Goal: Task Accomplishment & Management: Complete application form

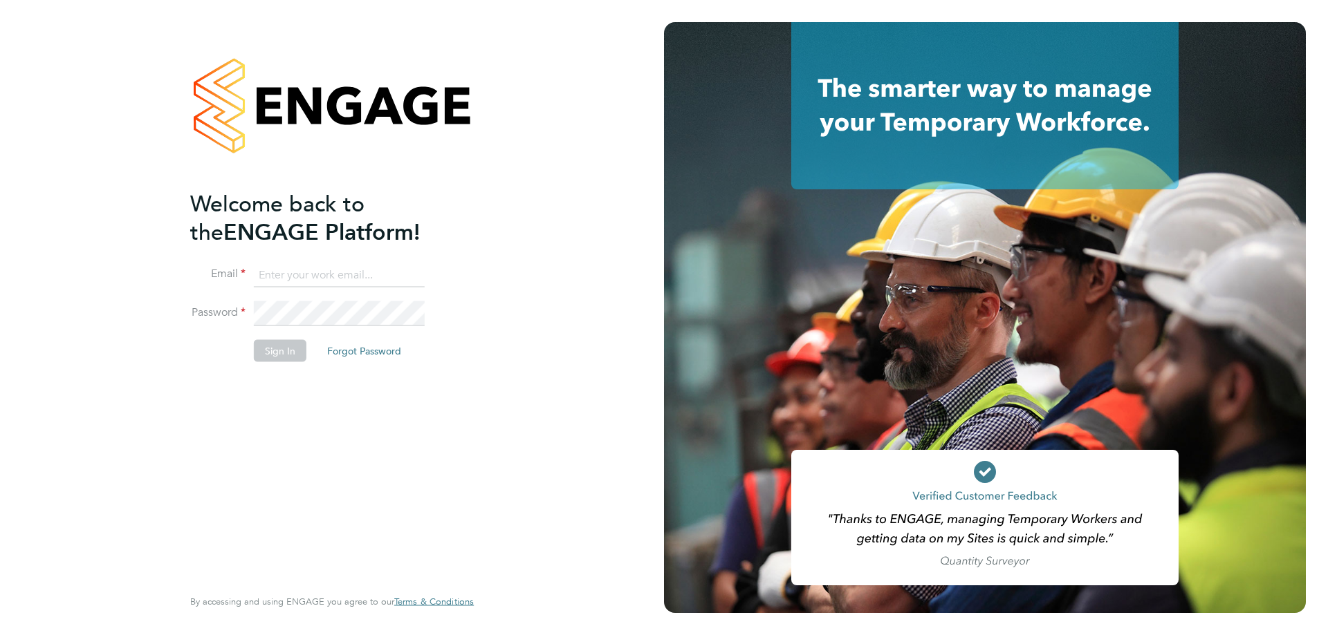
type input "[EMAIL_ADDRESS][DOMAIN_NAME]"
click at [284, 355] on button "Sign In" at bounding box center [280, 351] width 53 height 22
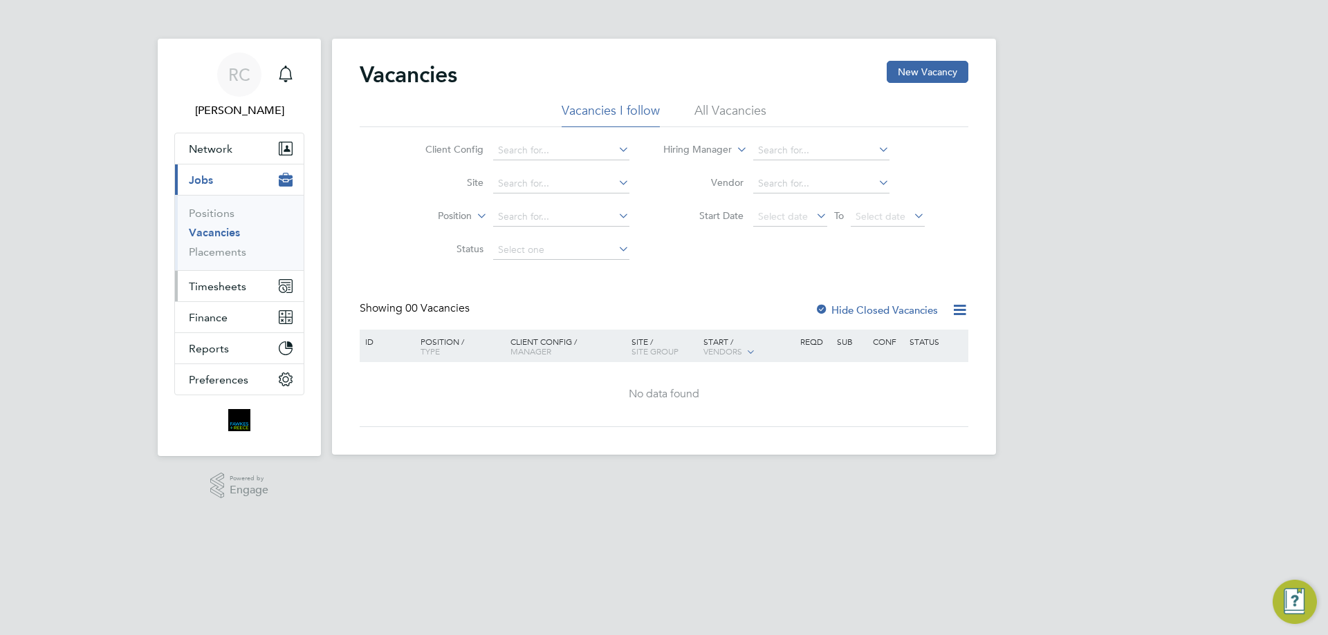
click at [235, 284] on span "Timesheets" at bounding box center [217, 286] width 57 height 13
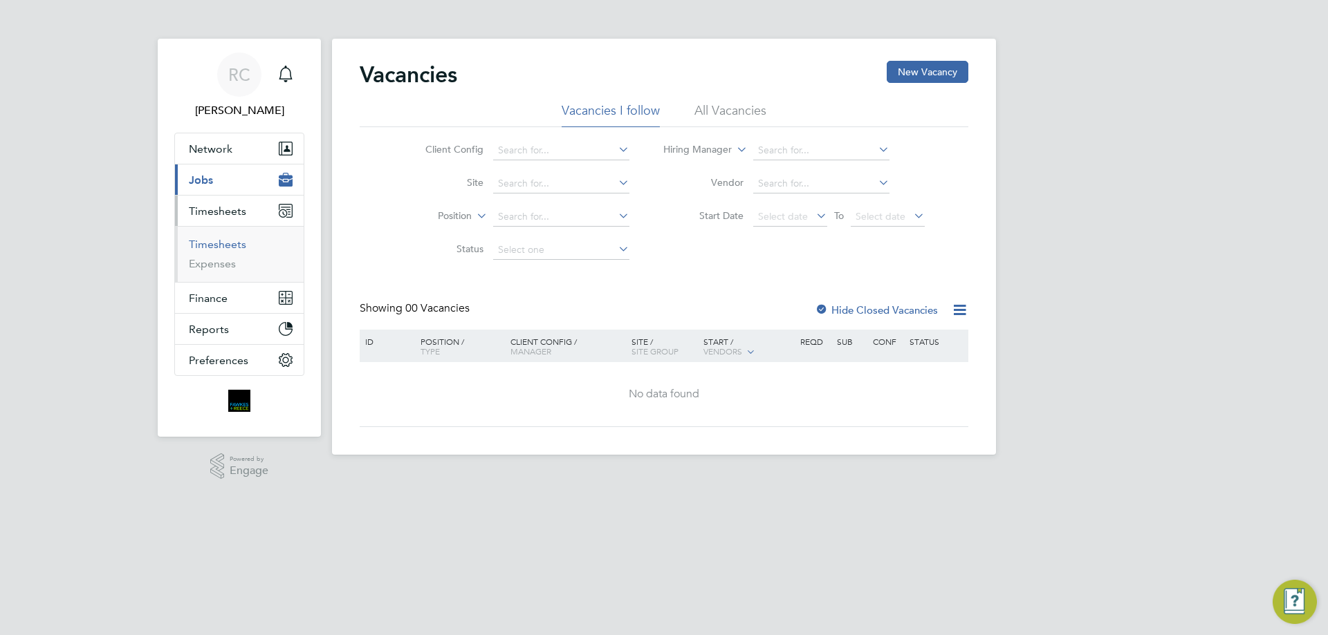
click at [221, 246] on link "Timesheets" at bounding box center [217, 244] width 57 height 13
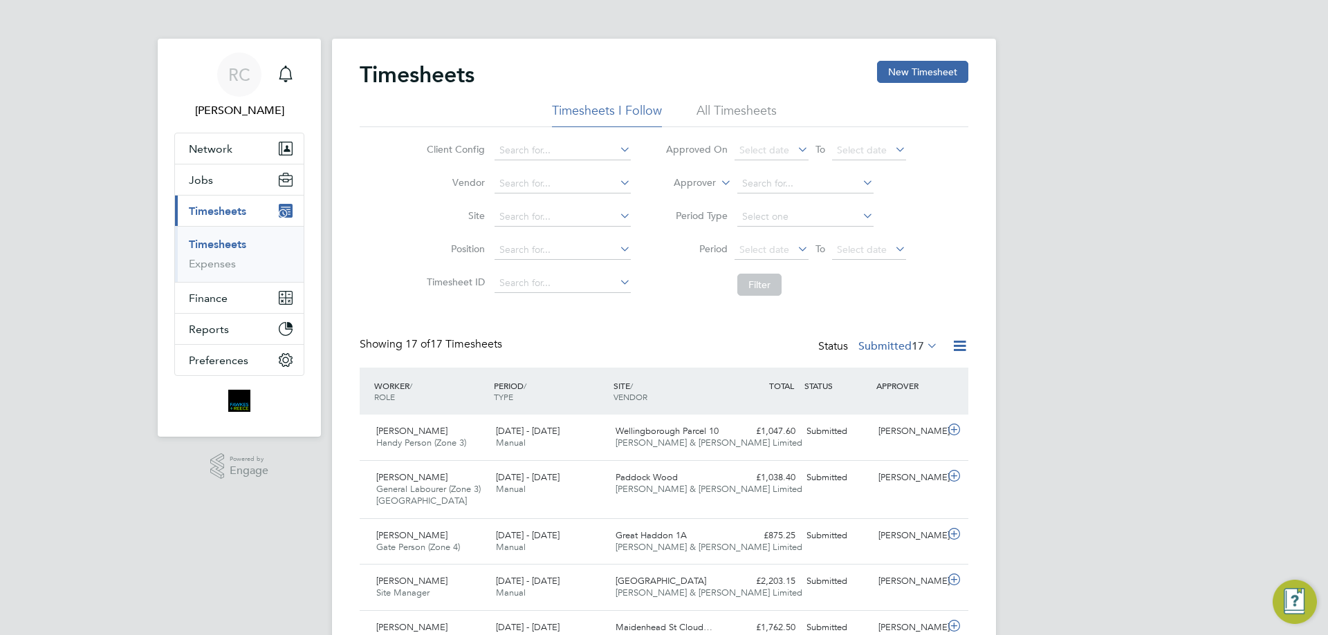
click at [718, 110] on li "All Timesheets" at bounding box center [736, 114] width 80 height 25
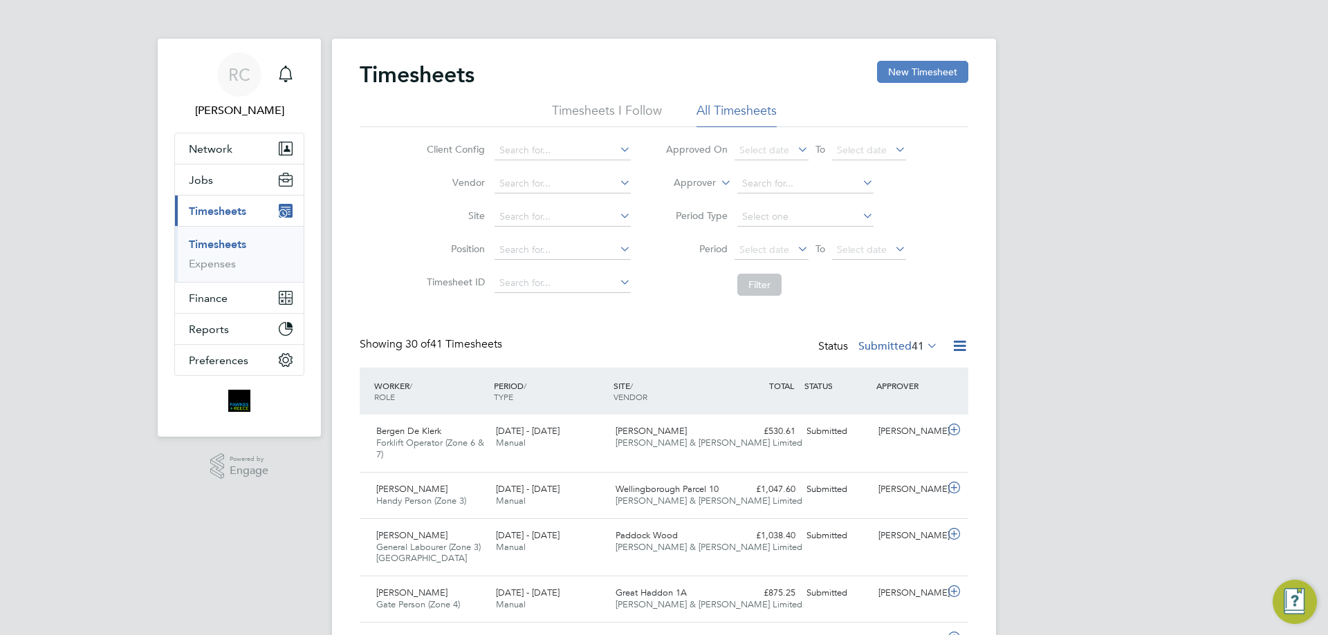
click at [892, 66] on button "New Timesheet" at bounding box center [922, 72] width 91 height 22
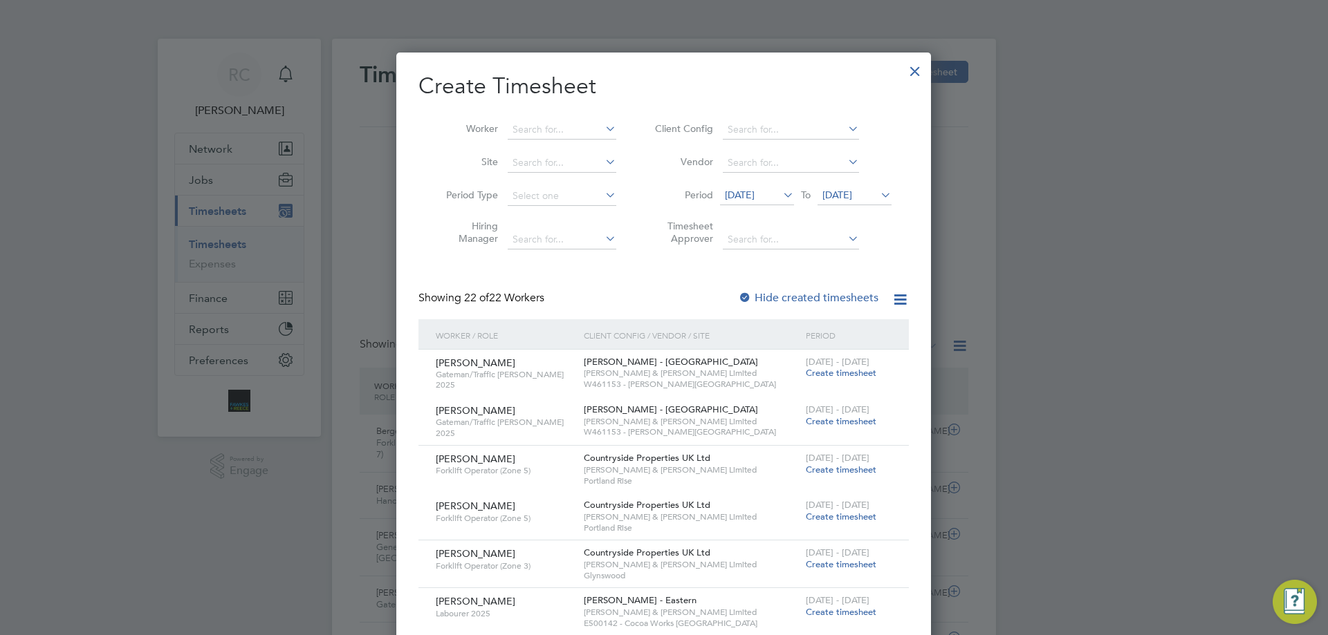
click at [852, 196] on span "23 Sep 2025" at bounding box center [837, 195] width 30 height 12
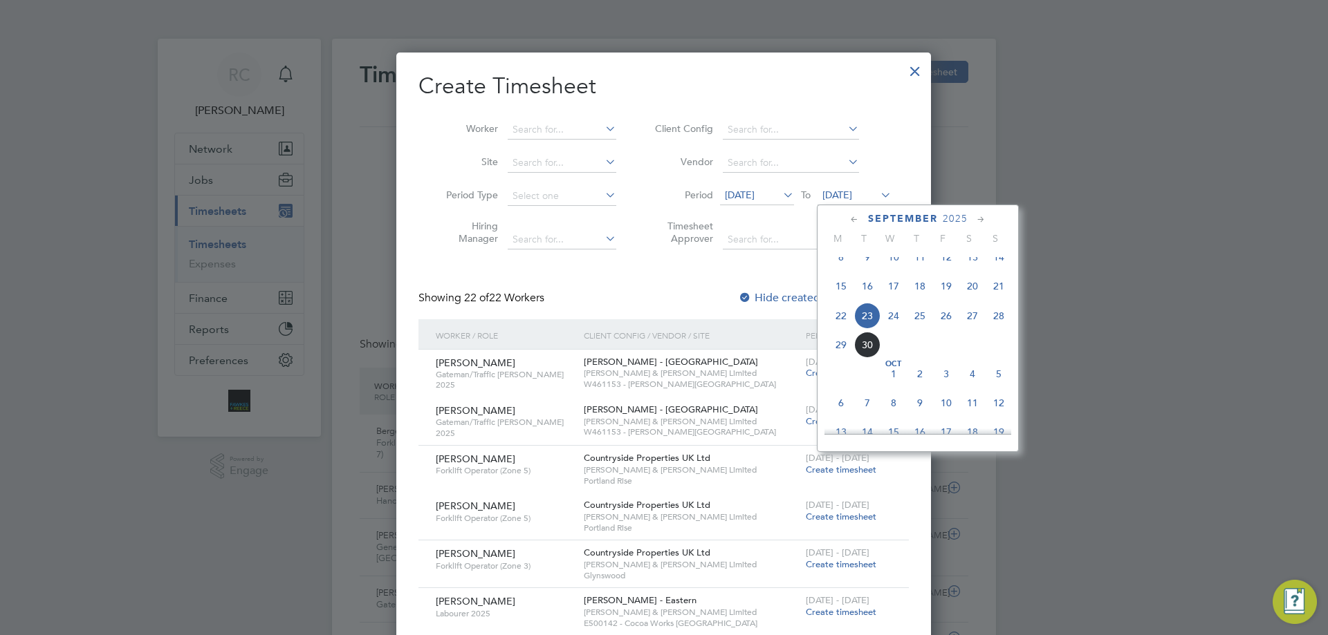
click at [997, 329] on span "28" at bounding box center [998, 316] width 26 height 26
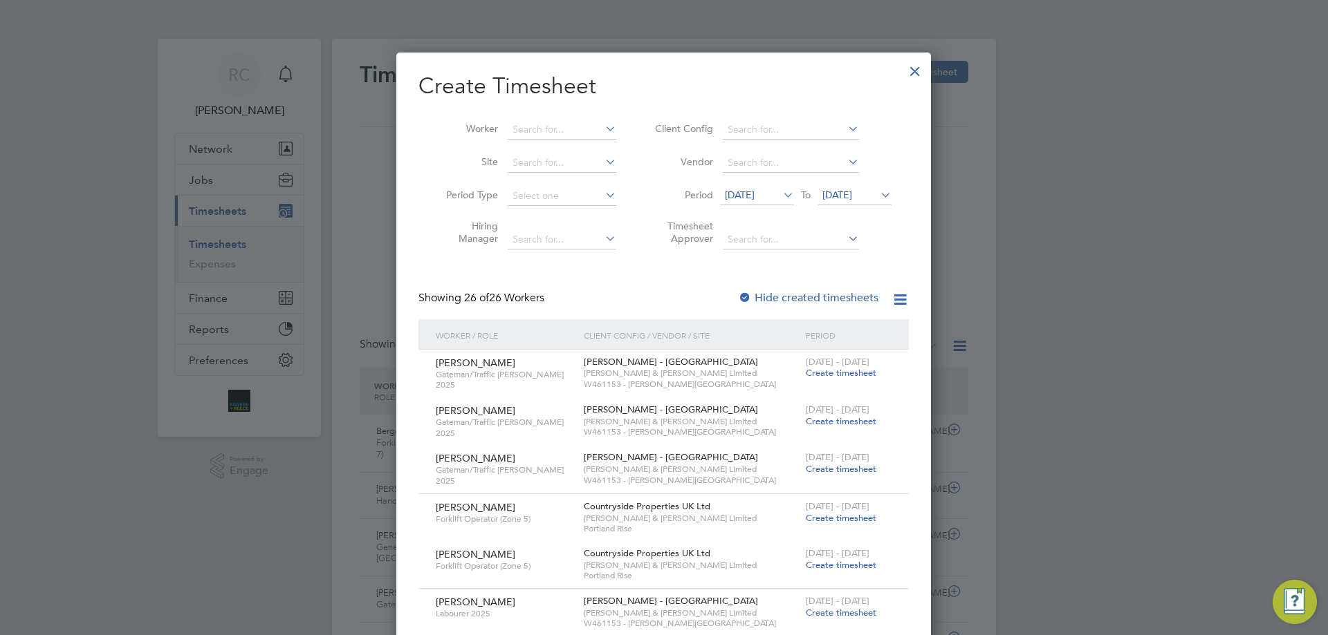
click at [740, 196] on span "16 Sep 2025" at bounding box center [740, 195] width 30 height 12
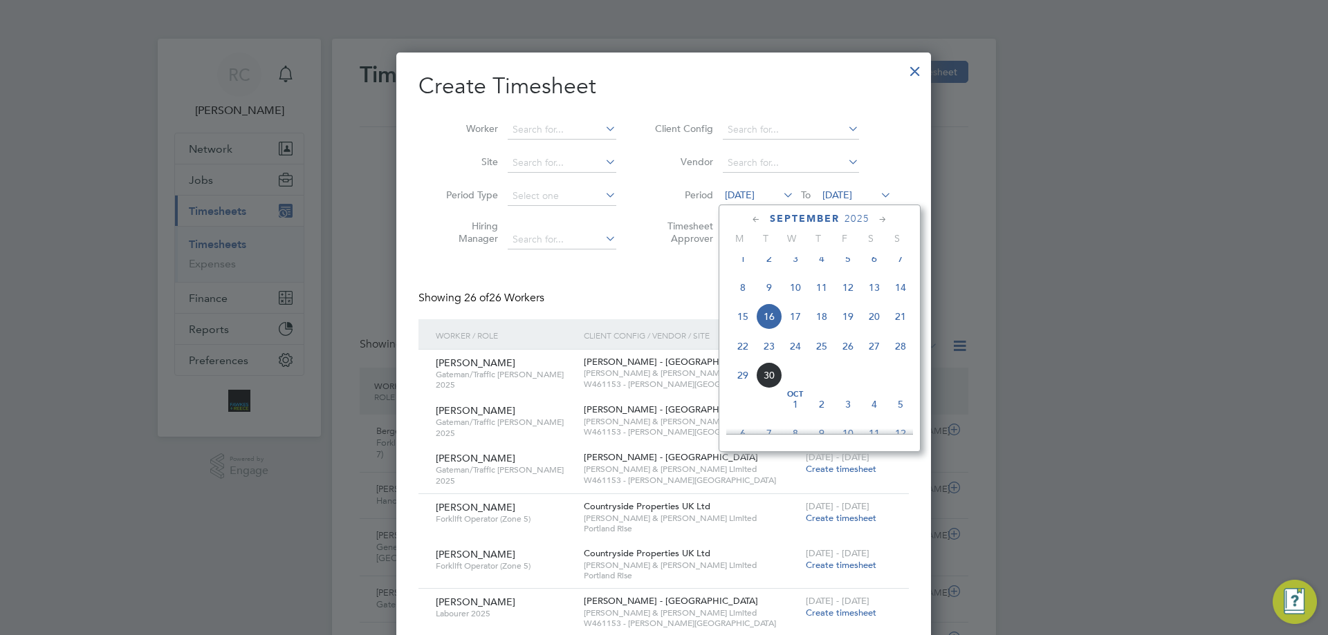
click at [743, 360] on span "22" at bounding box center [743, 346] width 26 height 26
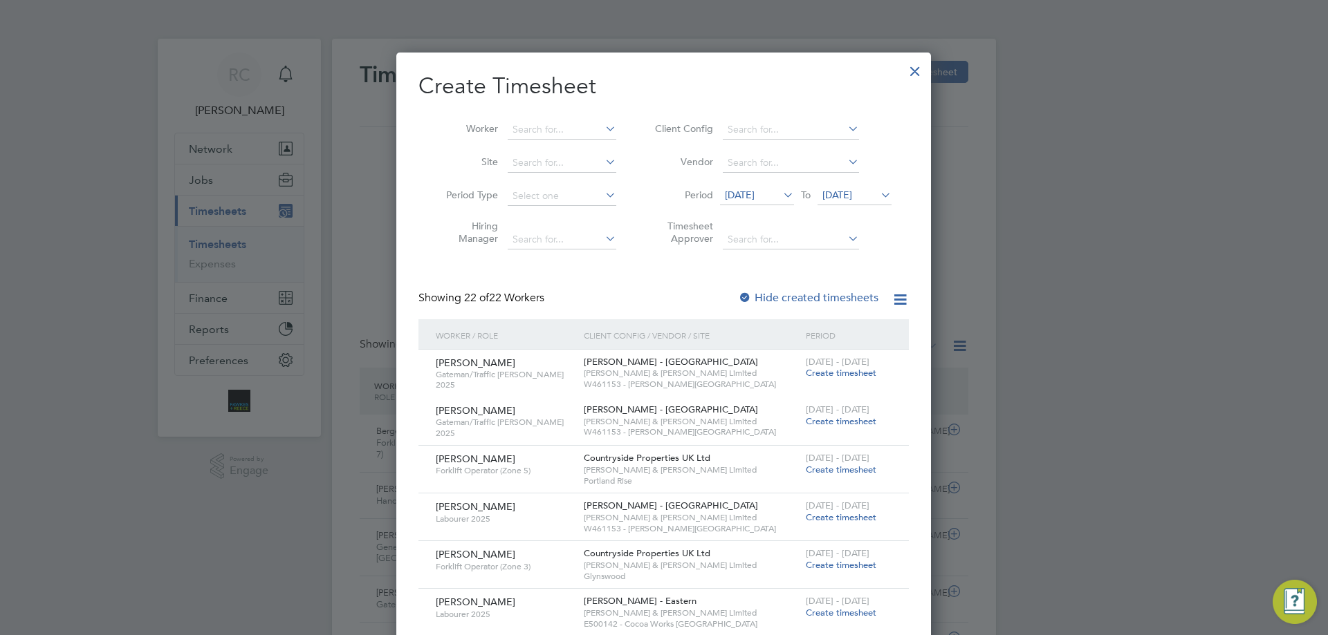
click at [744, 295] on div at bounding box center [745, 299] width 14 height 14
click at [536, 131] on input at bounding box center [562, 129] width 109 height 19
click at [592, 236] on b "Bail" at bounding box center [600, 242] width 17 height 12
type input "James Bailey"
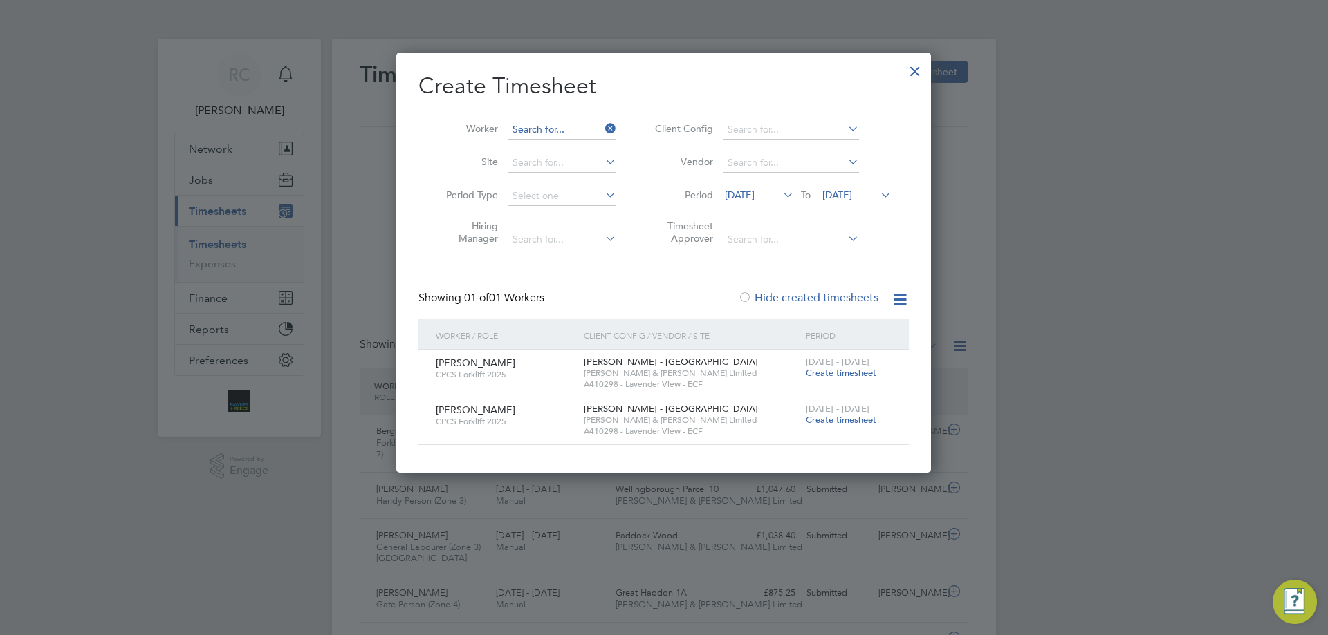
click at [553, 127] on input at bounding box center [562, 129] width 109 height 19
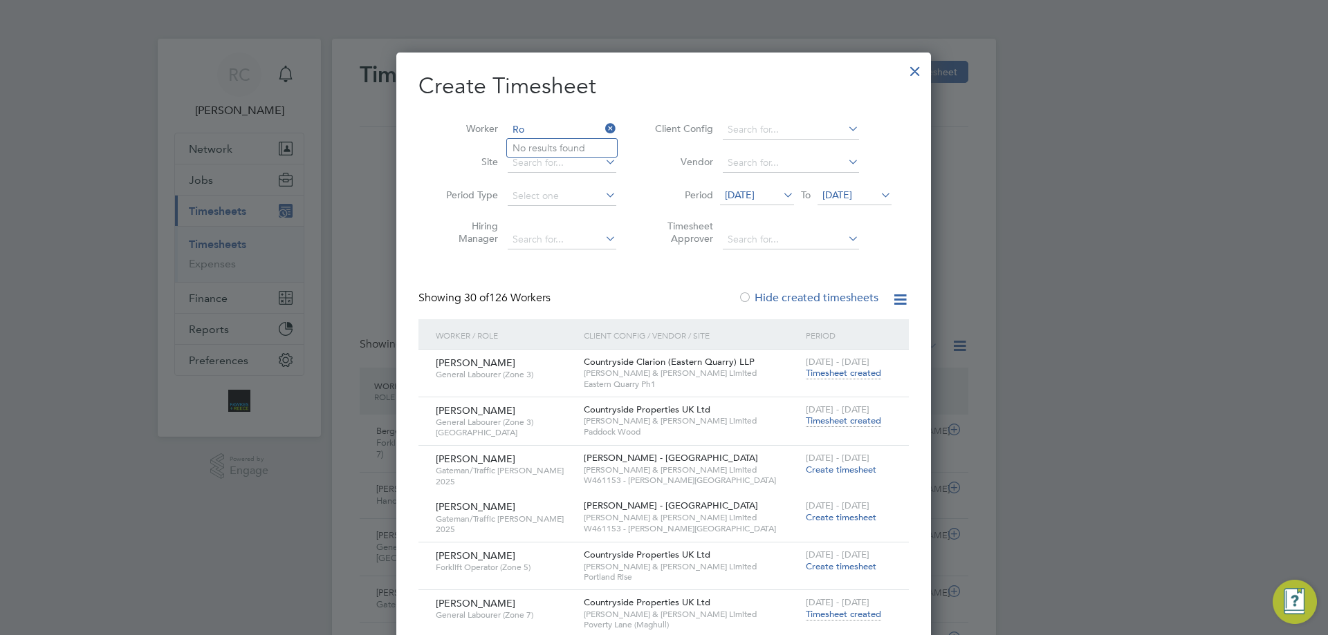
type input "R"
type input "S"
type input "Robert St"
click at [521, 113] on li "Worker" at bounding box center [525, 129] width 215 height 33
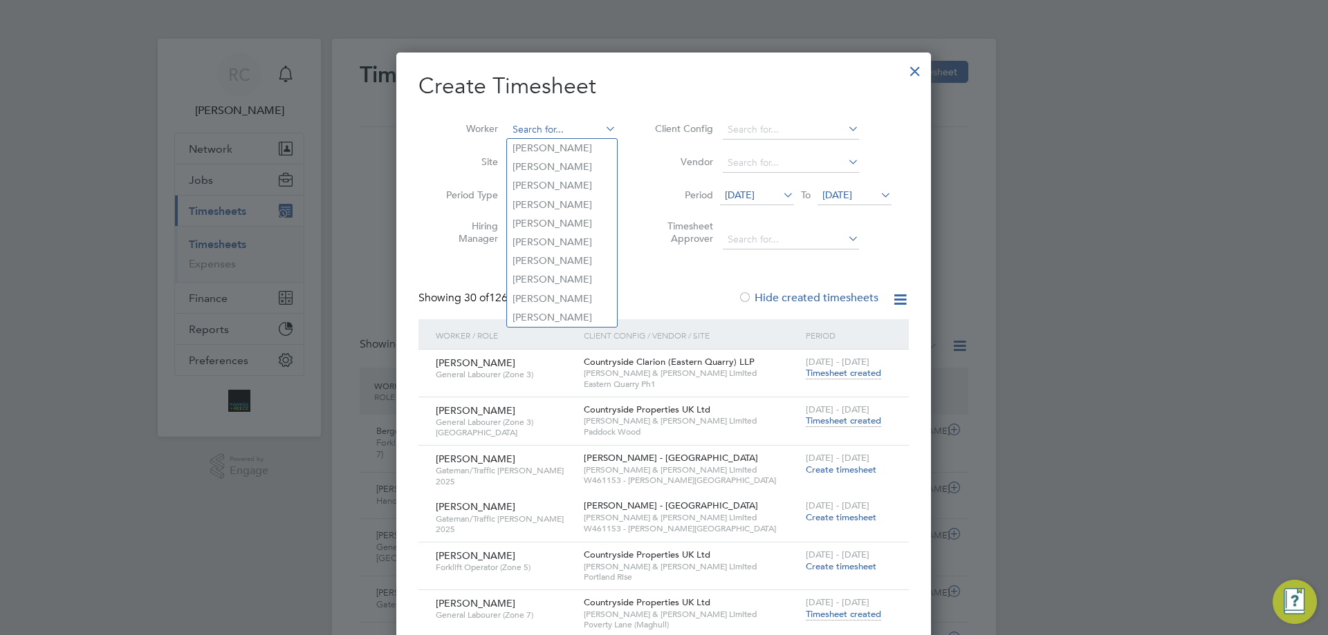
click at [521, 123] on input at bounding box center [562, 129] width 109 height 19
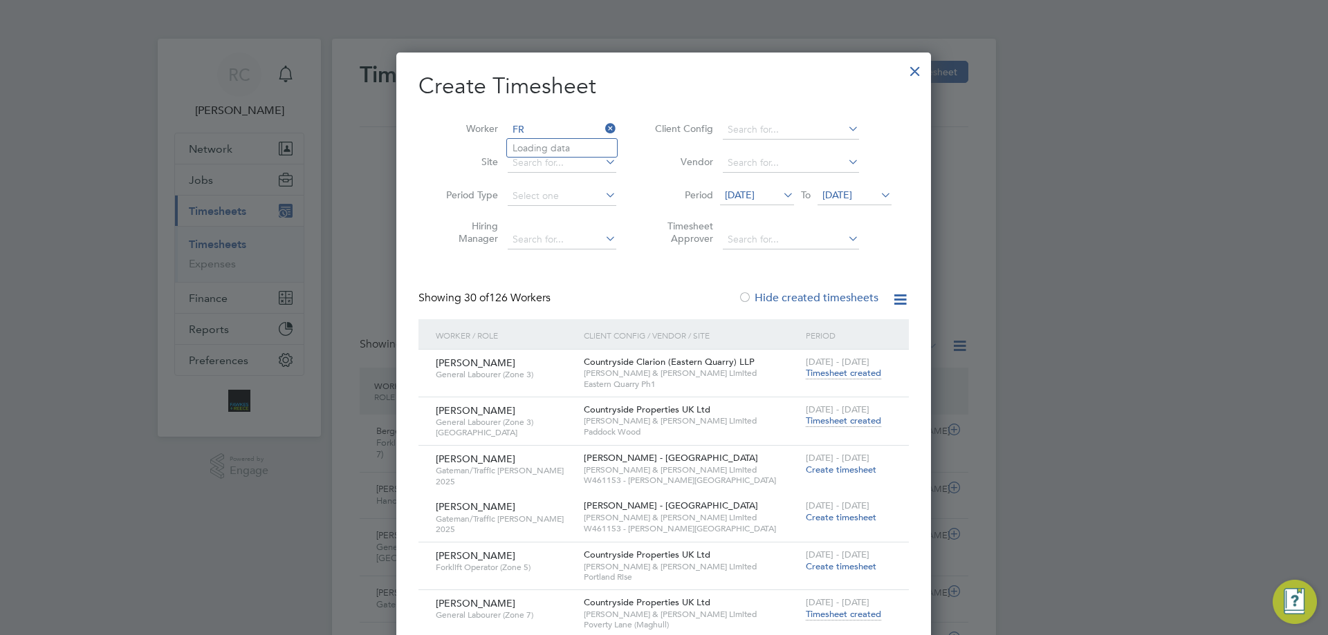
type input "F"
click at [573, 144] on li "Rive lino Francisca" at bounding box center [562, 148] width 110 height 19
type input "Rivelino Francisca"
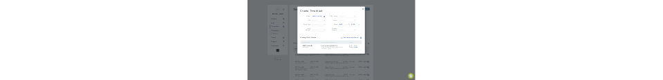
scroll to position [46, 95]
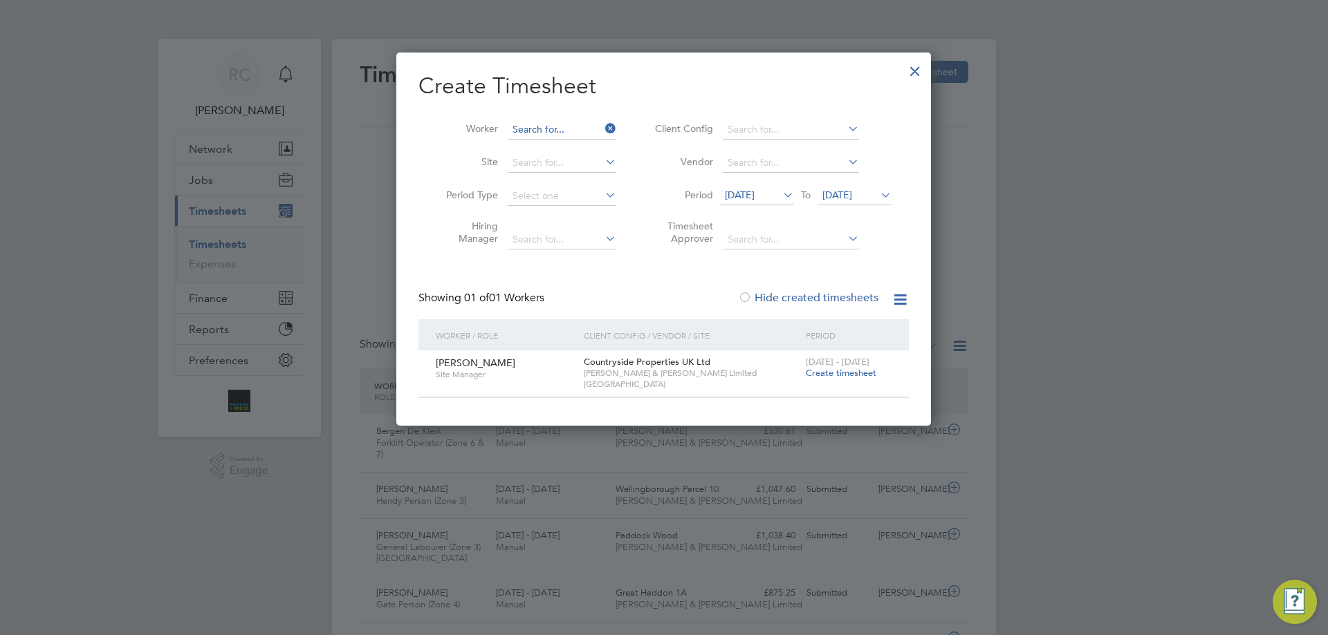
click at [551, 127] on input at bounding box center [562, 129] width 109 height 19
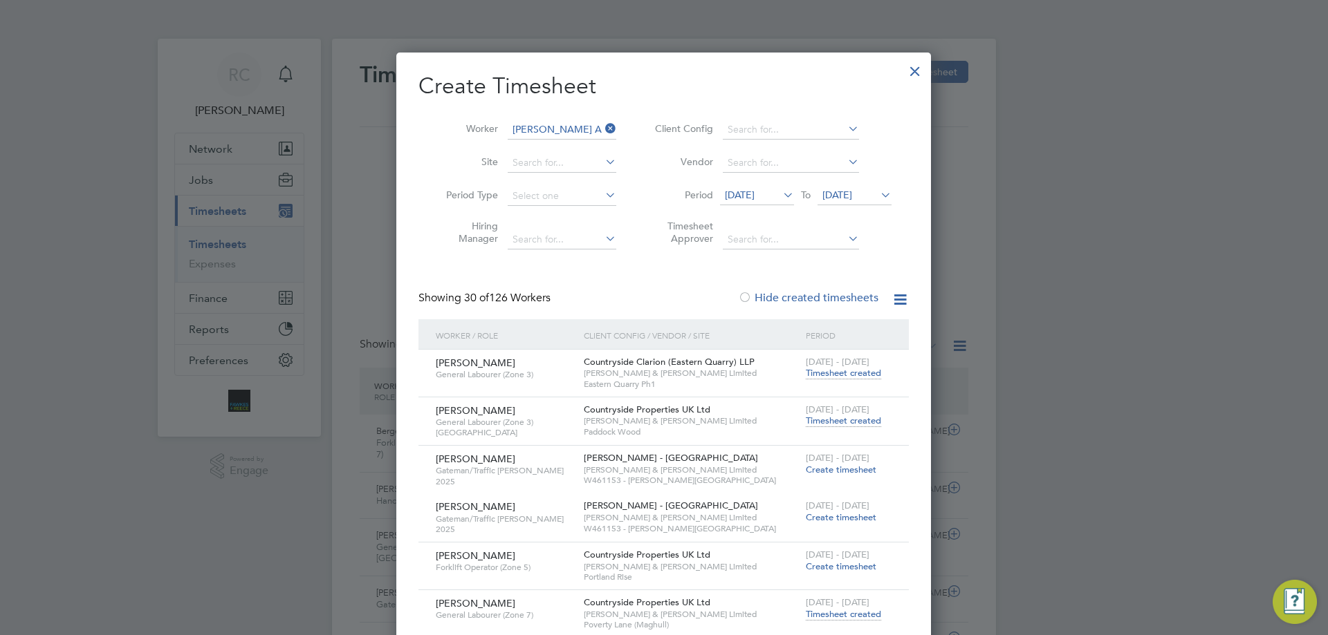
click at [563, 145] on li "Reece Al tadonna" at bounding box center [577, 148] width 140 height 19
type input "Reece Altadonna"
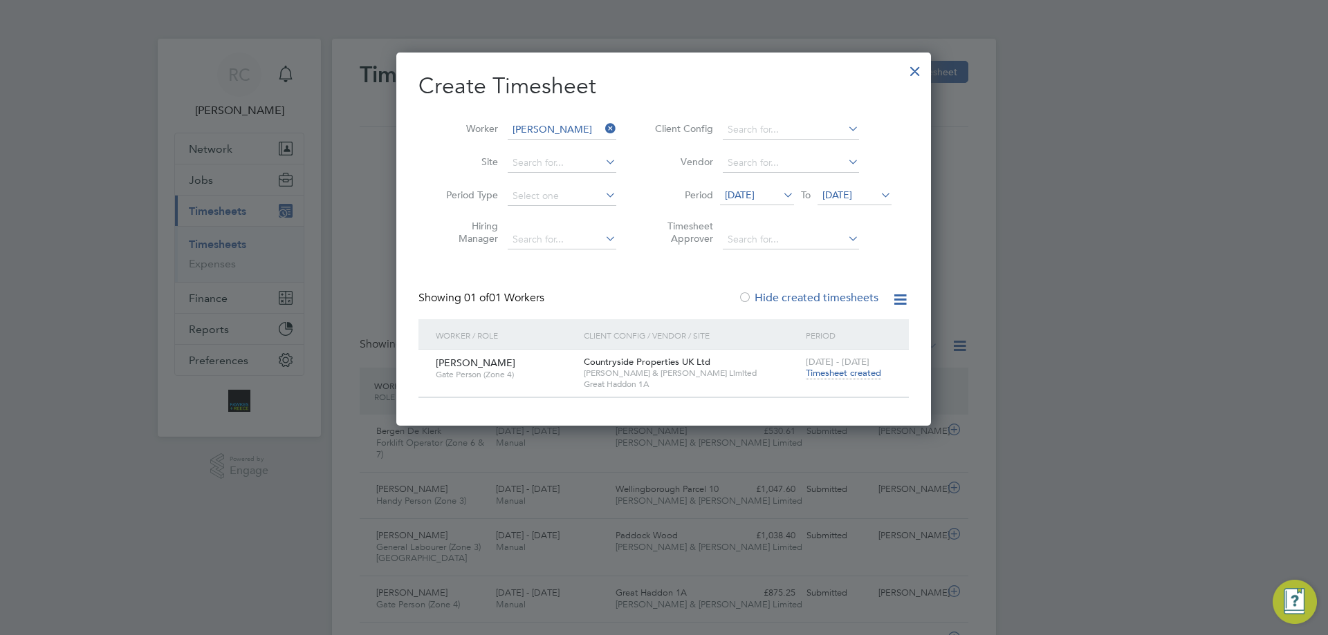
click at [842, 375] on span "Timesheet created" at bounding box center [843, 373] width 75 height 12
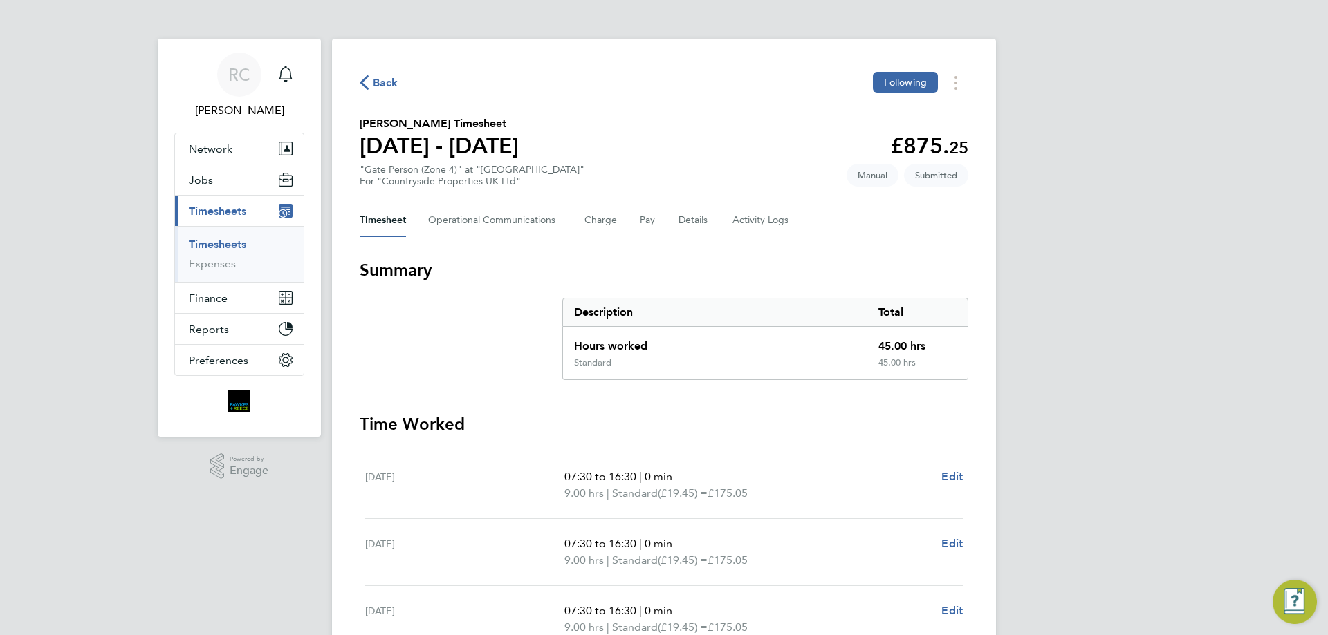
click at [215, 243] on link "Timesheets" at bounding box center [217, 244] width 57 height 13
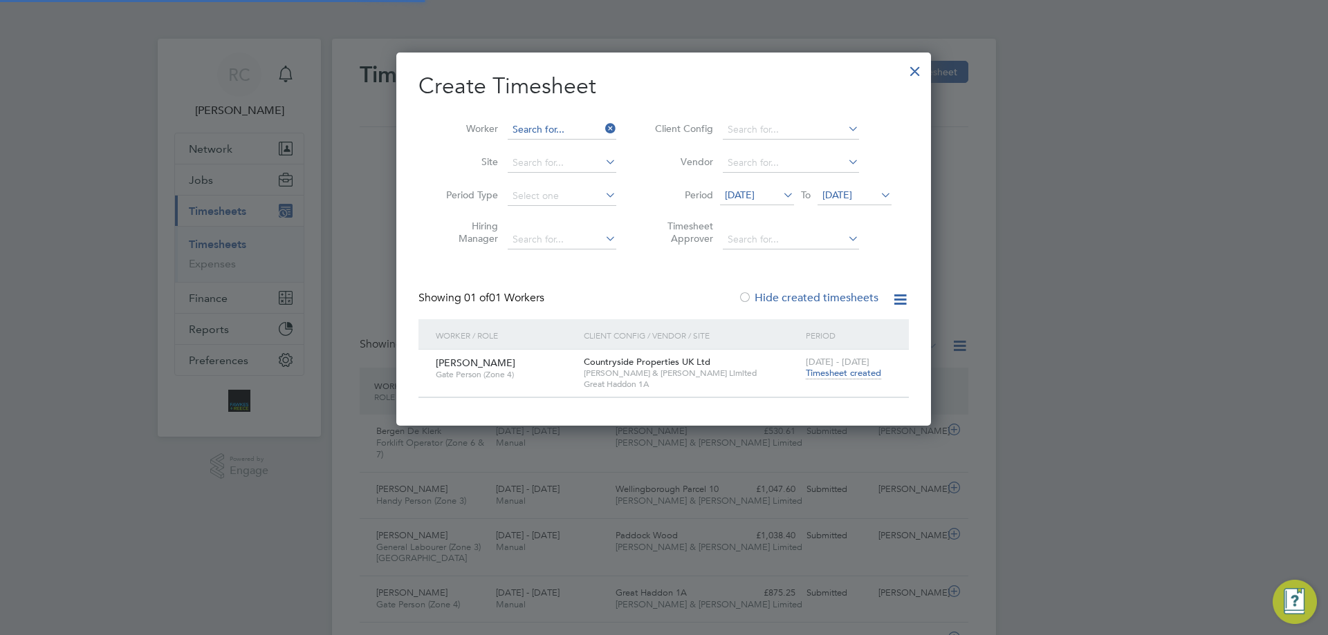
scroll to position [35, 120]
click at [531, 129] on input at bounding box center [562, 129] width 109 height 19
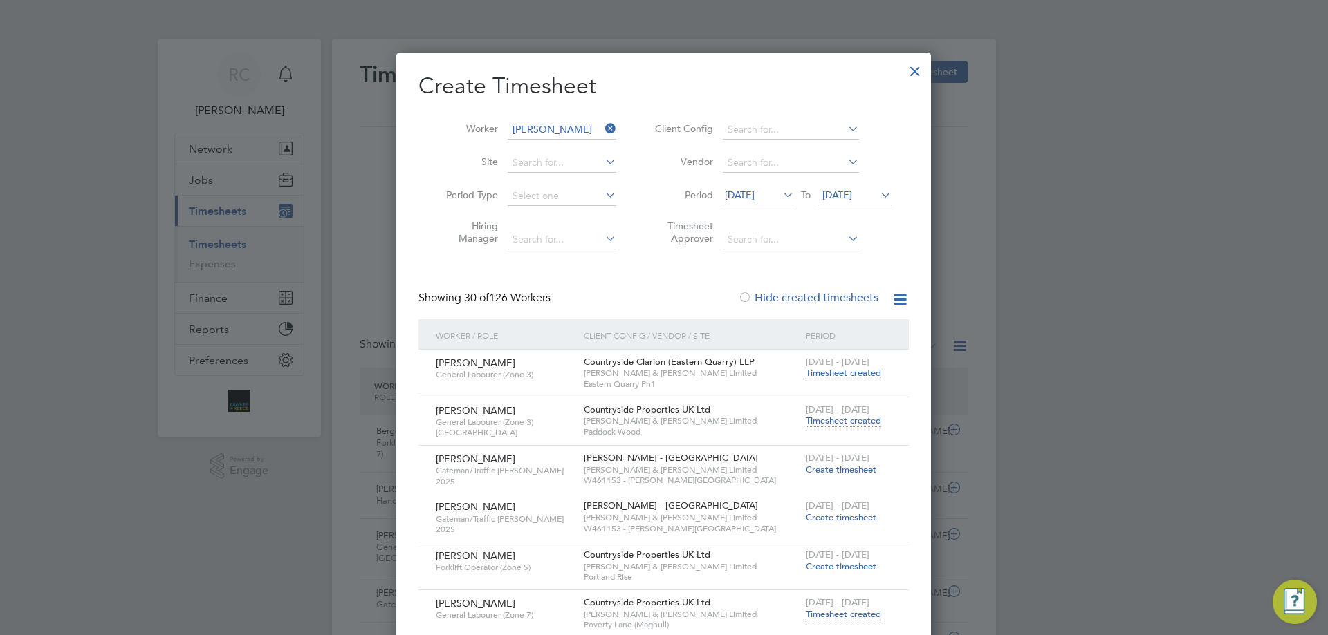
click at [528, 143] on b "Paul" at bounding box center [552, 148] width 80 height 12
type input "Paul Axon"
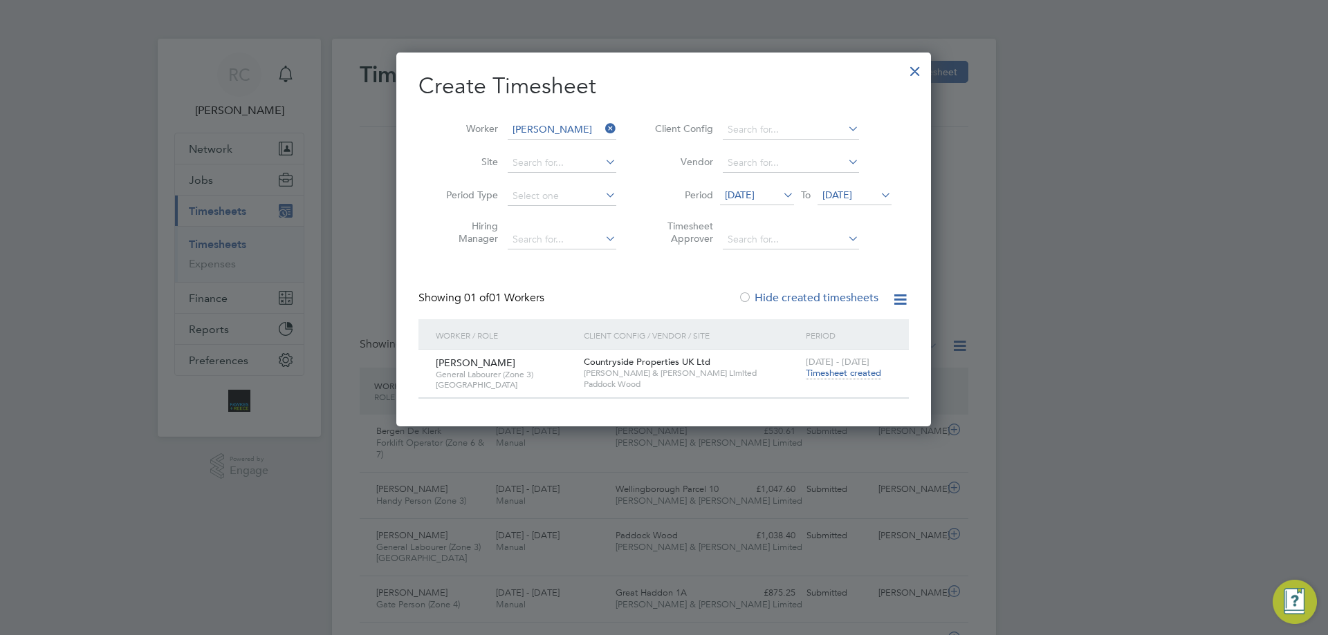
click at [831, 364] on span "22 - 28 Sep 2025" at bounding box center [838, 362] width 64 height 12
click at [835, 369] on span "Timesheet created" at bounding box center [843, 373] width 75 height 12
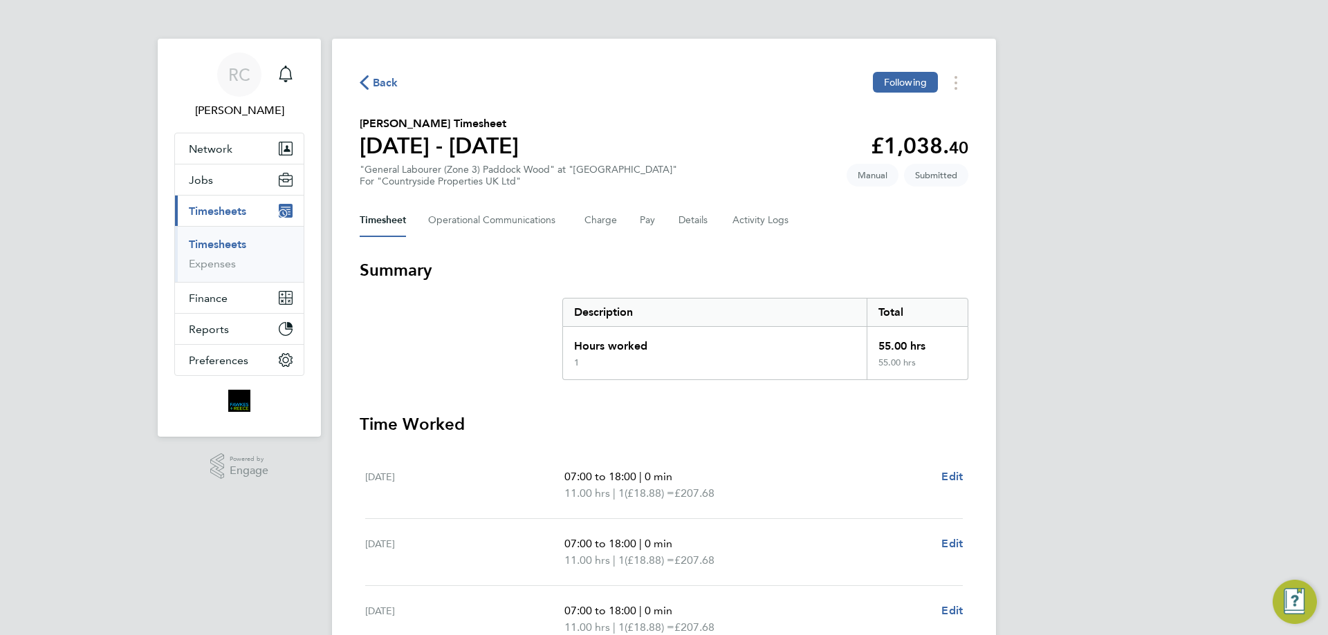
click at [240, 248] on link "Timesheets" at bounding box center [217, 244] width 57 height 13
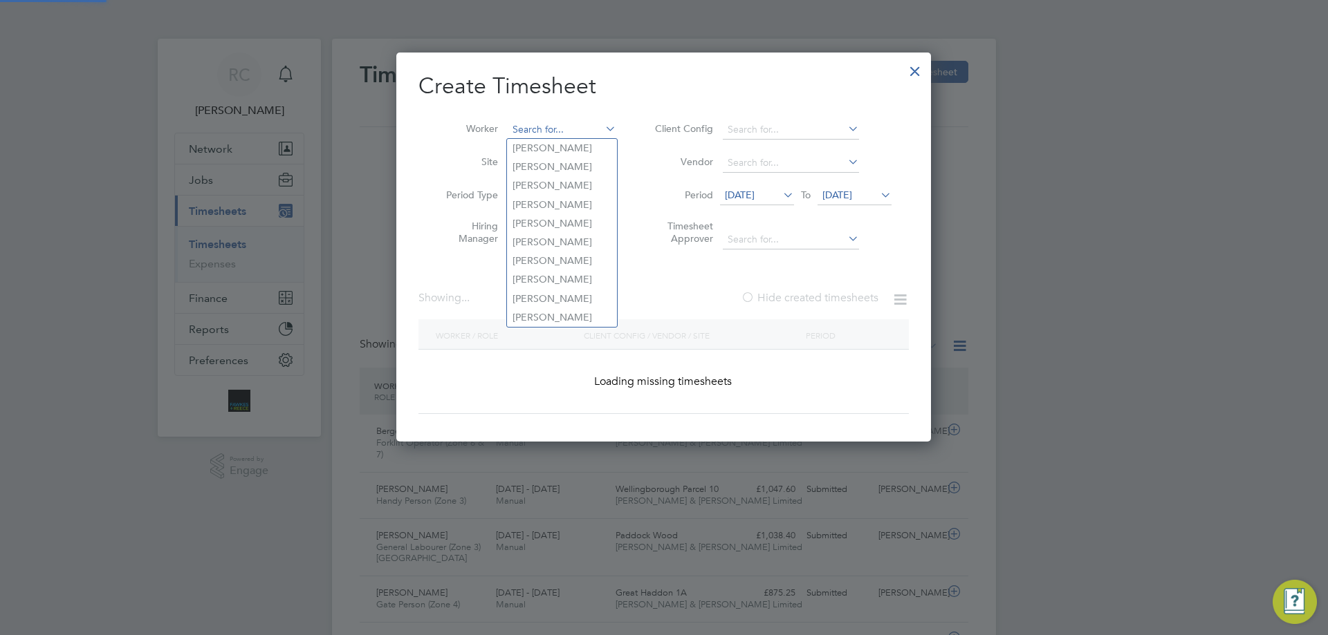
click at [545, 129] on input at bounding box center [562, 129] width 109 height 19
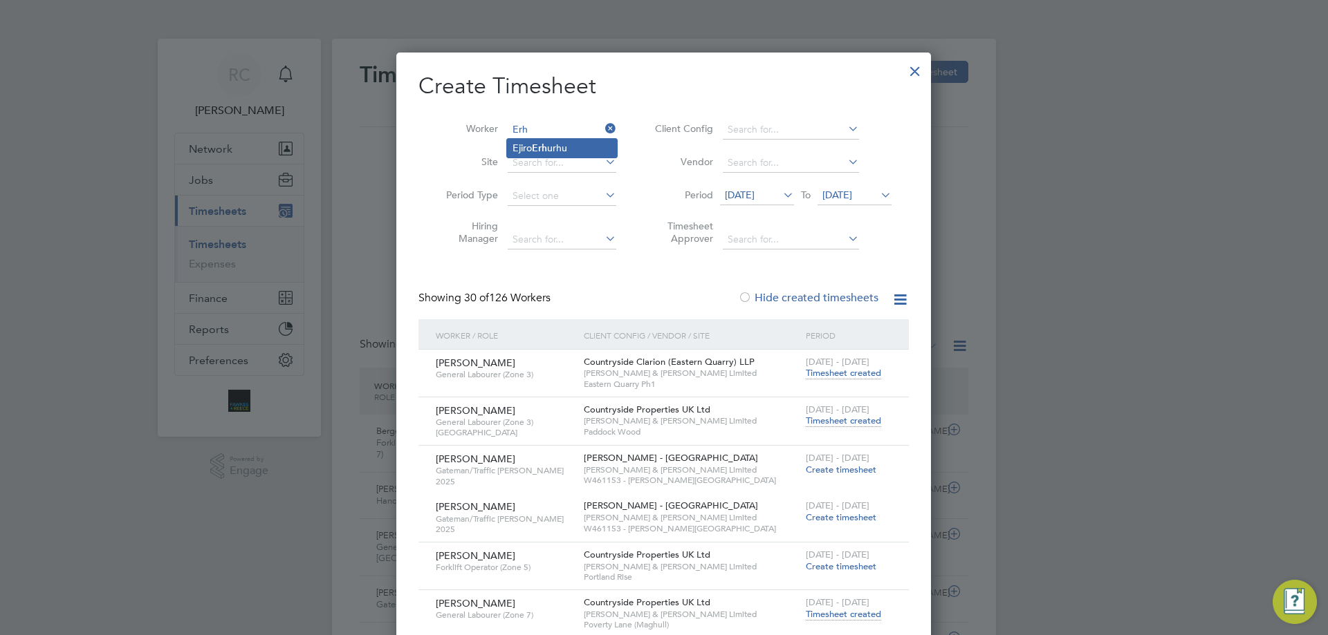
click at [536, 141] on li "Ejiro Erh urhu" at bounding box center [562, 148] width 110 height 19
type input "Ejiro Erhurhu"
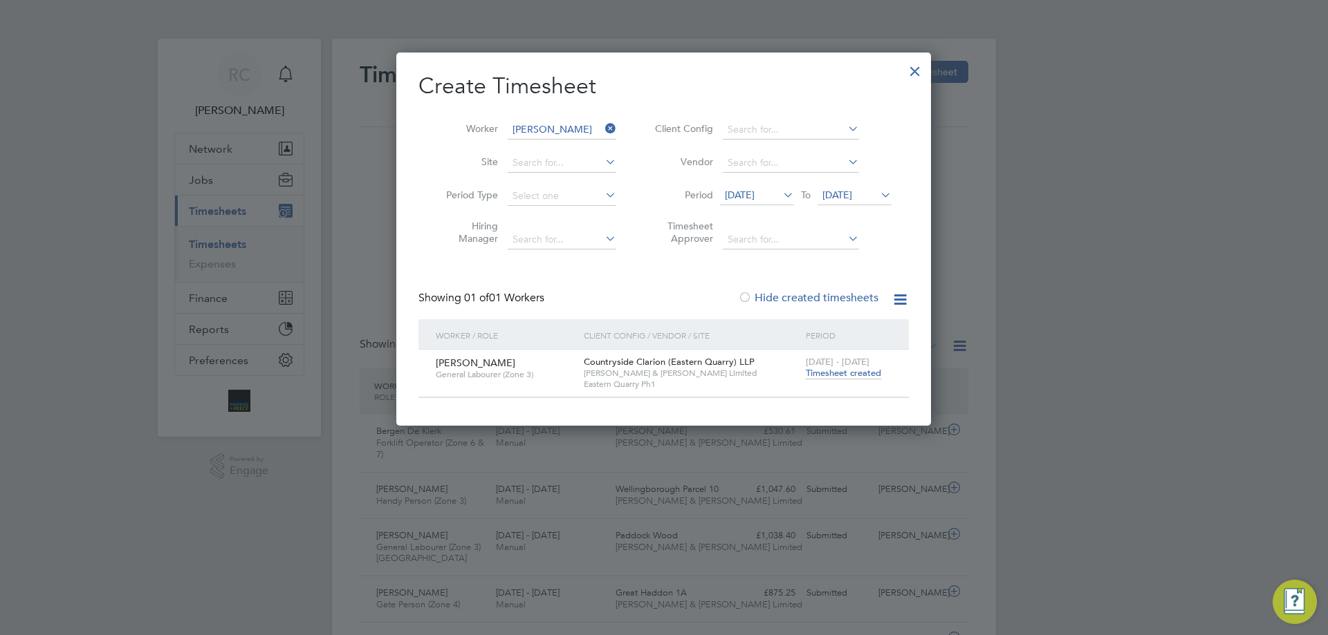
drag, startPoint x: 846, startPoint y: 380, endPoint x: 847, endPoint y: 372, distance: 7.7
click at [846, 378] on div "22 - 28 Sep 2025 Timesheet created" at bounding box center [848, 368] width 93 height 37
click at [848, 371] on span "Timesheet created" at bounding box center [843, 373] width 75 height 12
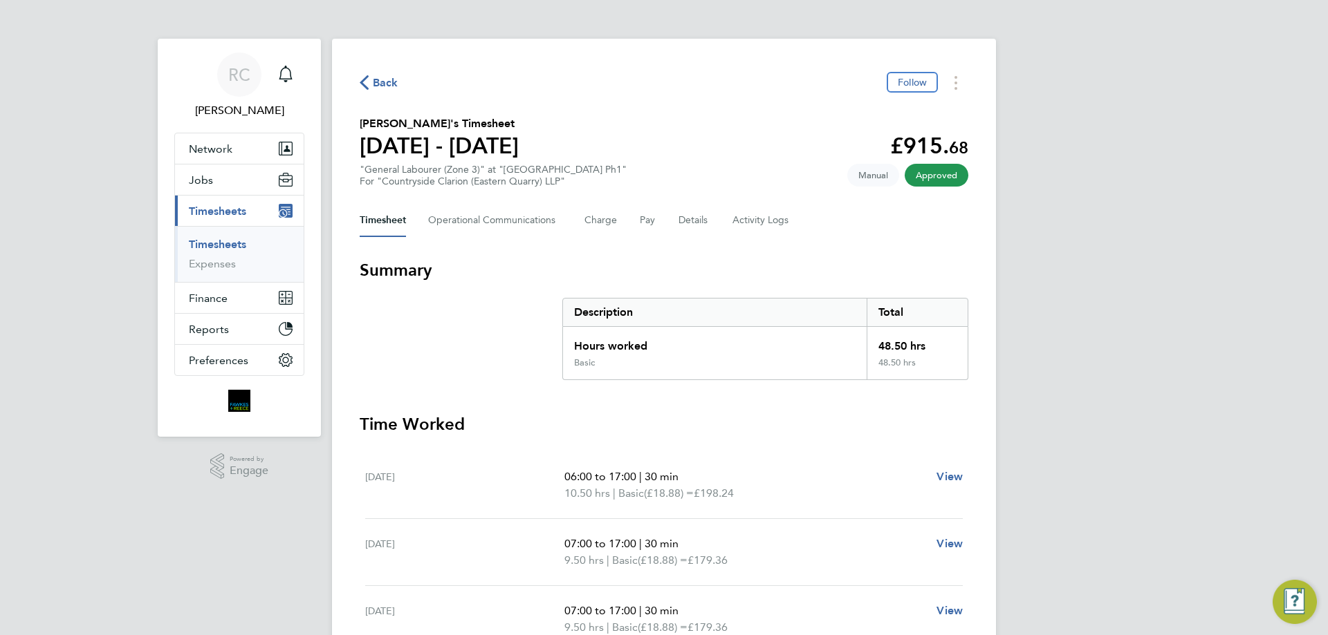
click at [231, 241] on link "Timesheets" at bounding box center [217, 244] width 57 height 13
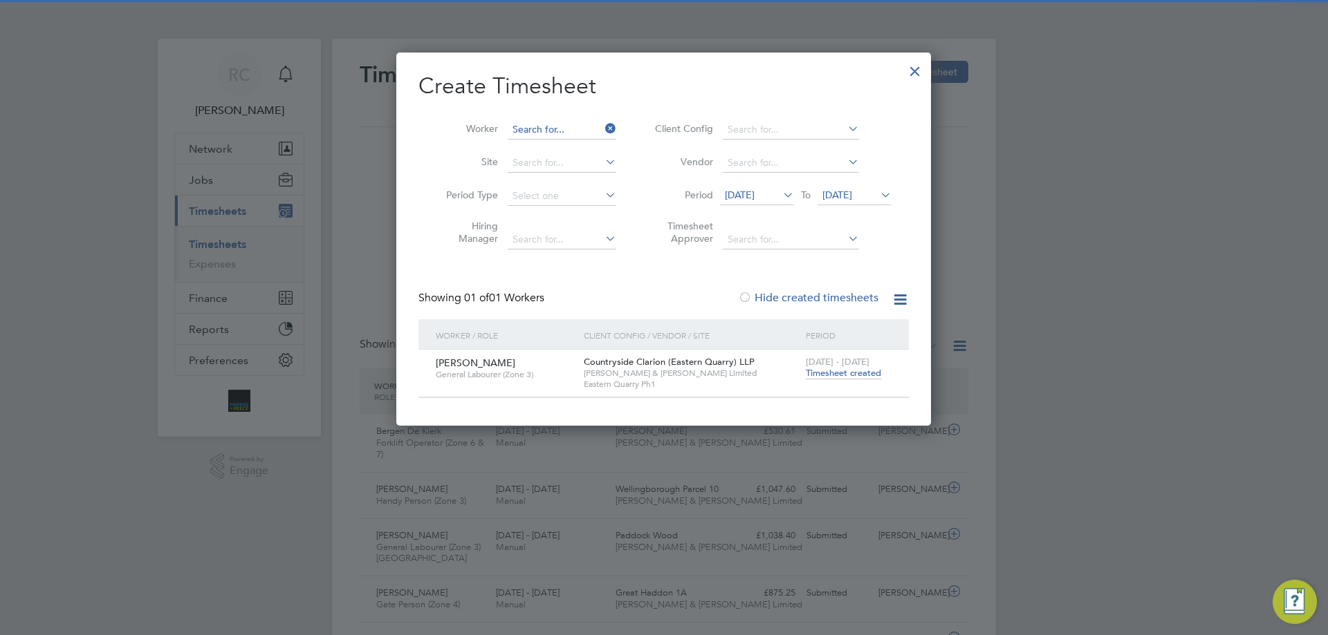
click at [535, 128] on input at bounding box center [562, 129] width 109 height 19
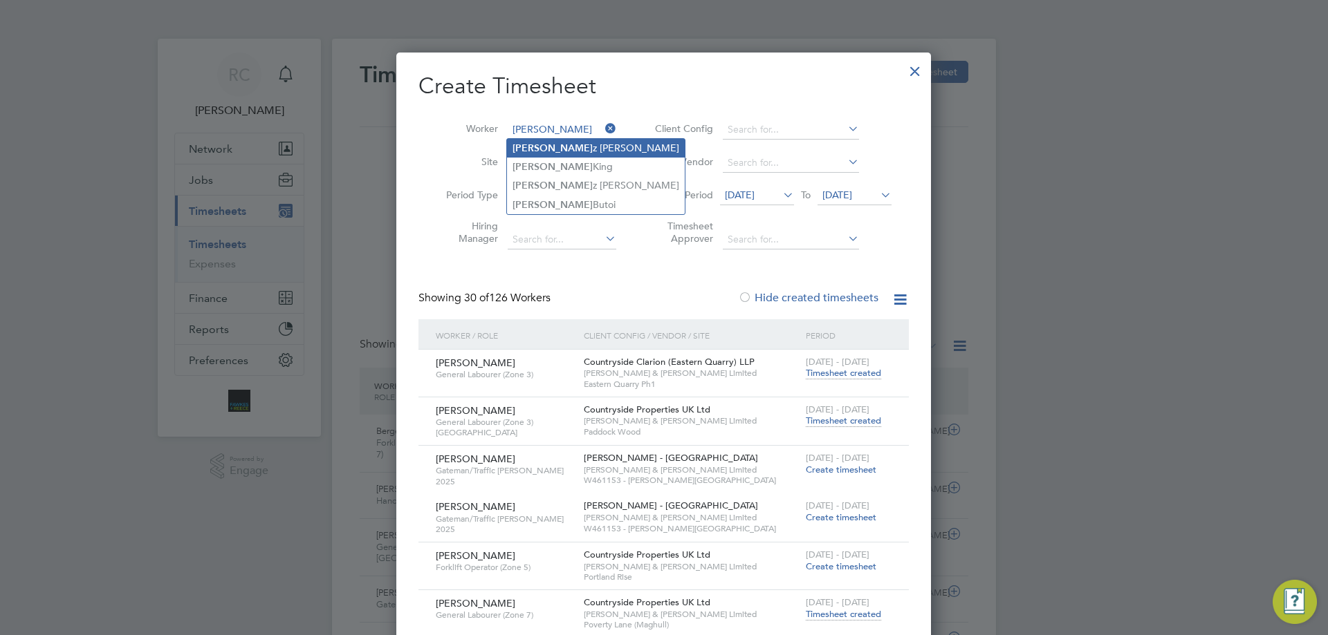
click at [568, 142] on li "Darius z Januszko" at bounding box center [596, 148] width 178 height 19
type input "Dariusz Januszko"
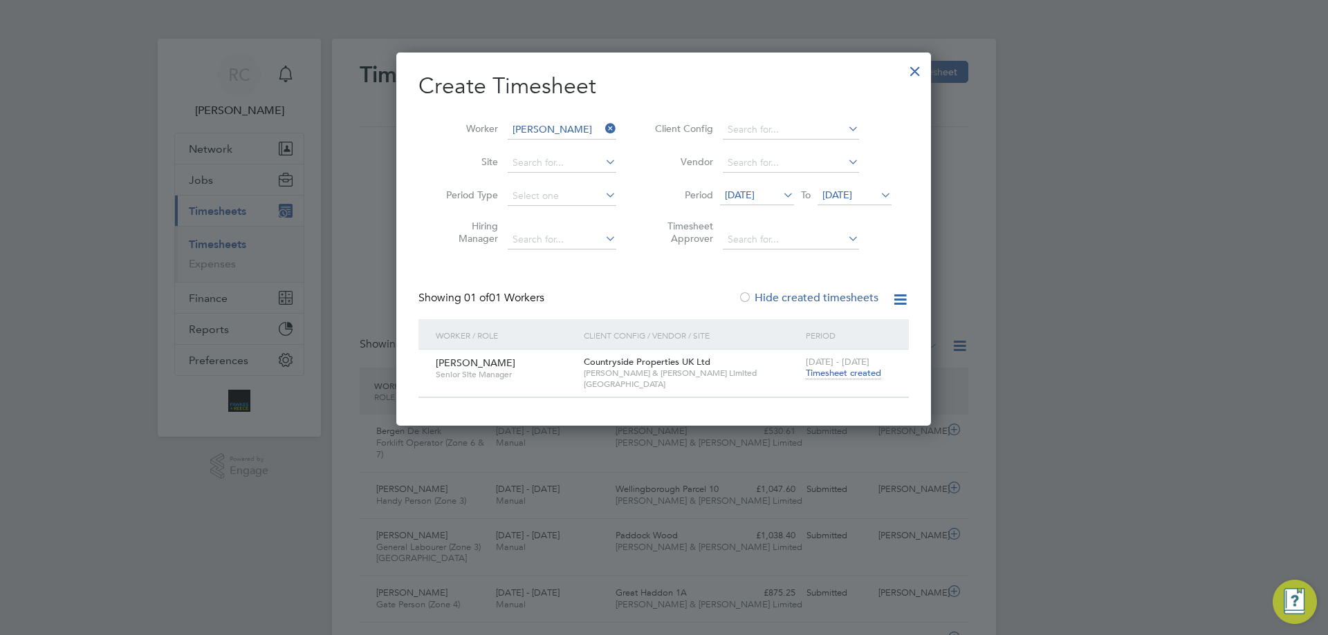
click at [846, 374] on span "Timesheet created" at bounding box center [843, 373] width 75 height 12
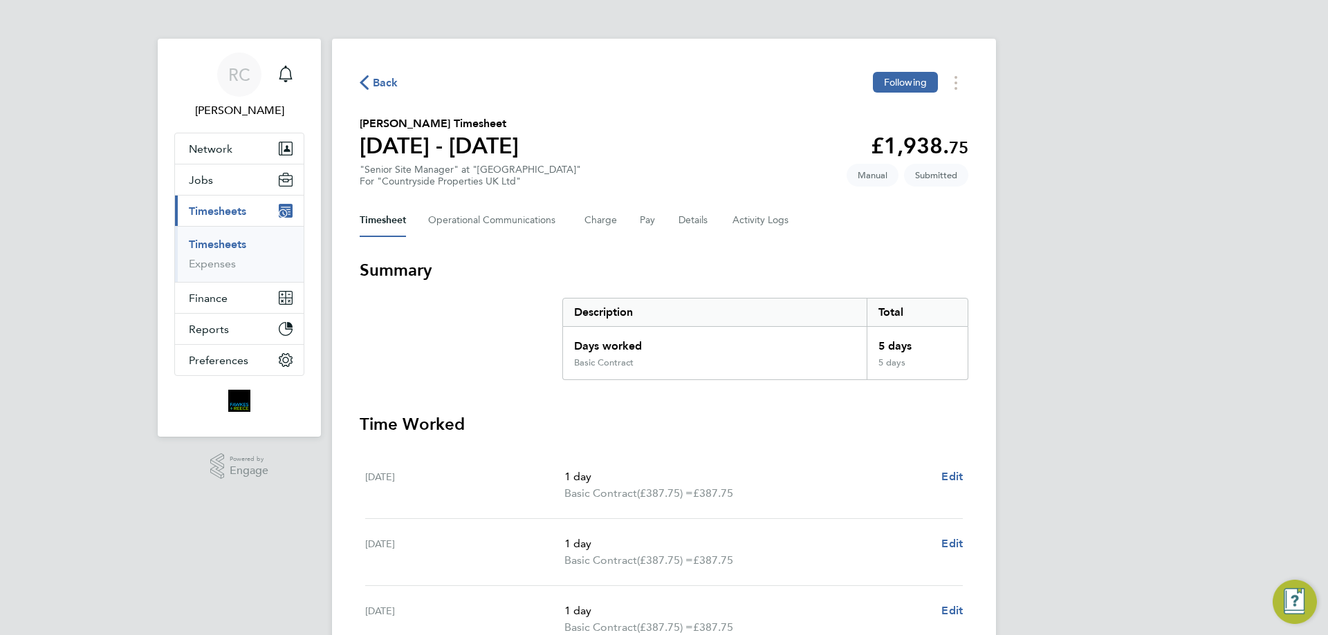
click at [232, 249] on link "Timesheets" at bounding box center [217, 244] width 57 height 13
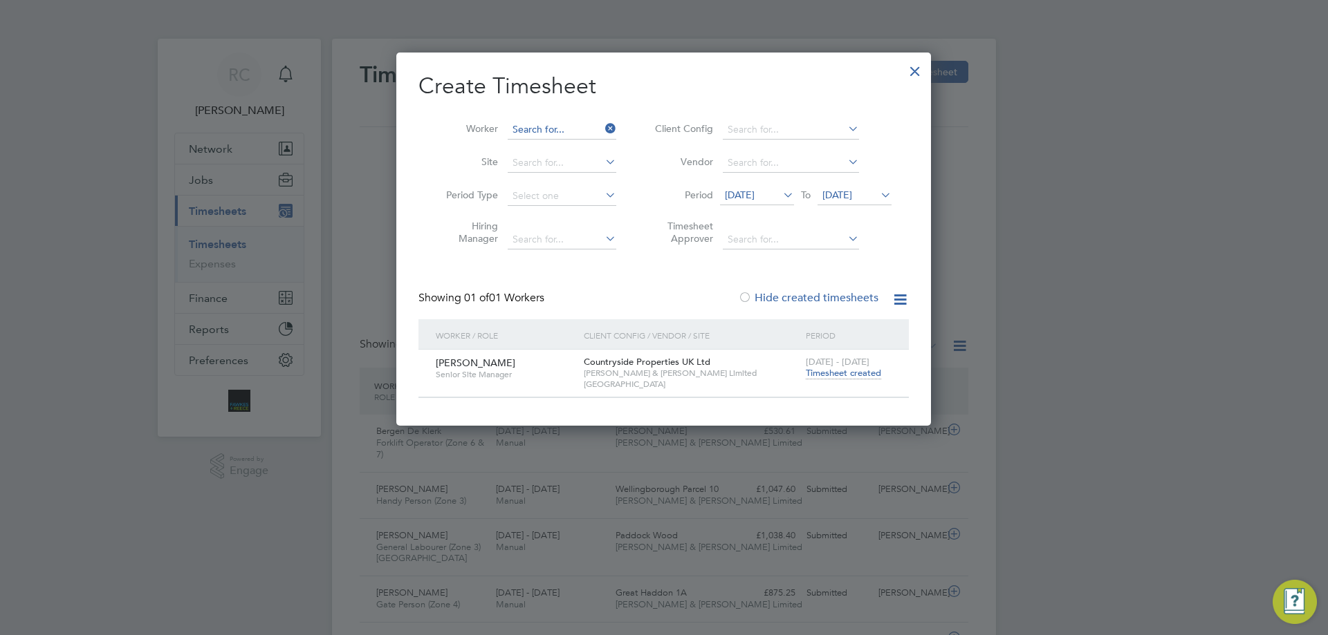
click at [557, 127] on input at bounding box center [562, 129] width 109 height 19
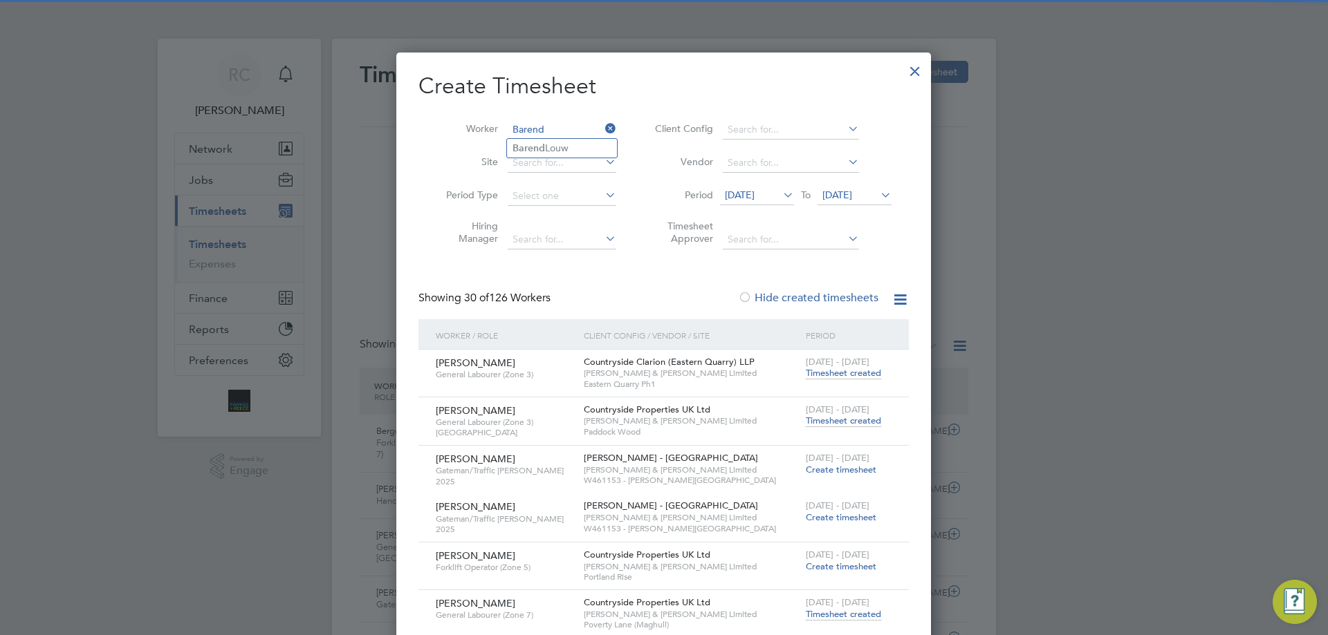
click at [559, 147] on li "Barend Louw" at bounding box center [562, 148] width 110 height 19
type input "Barend Louw"
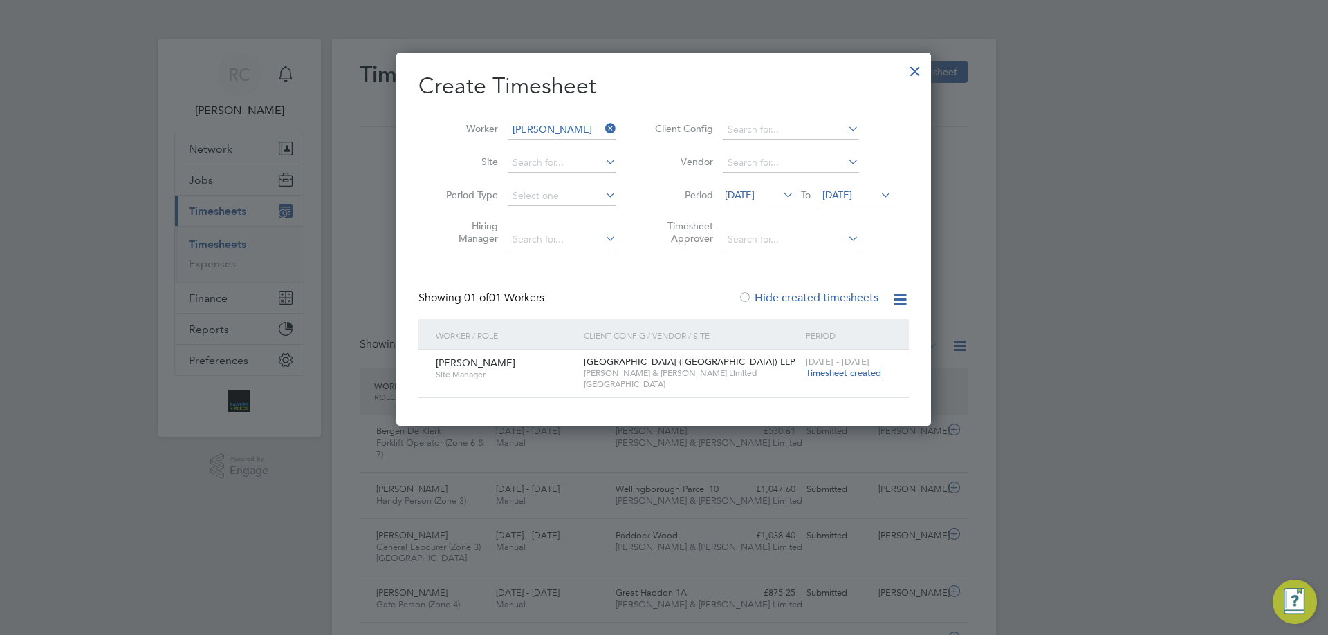
click at [857, 378] on span "Timesheet created" at bounding box center [843, 373] width 75 height 12
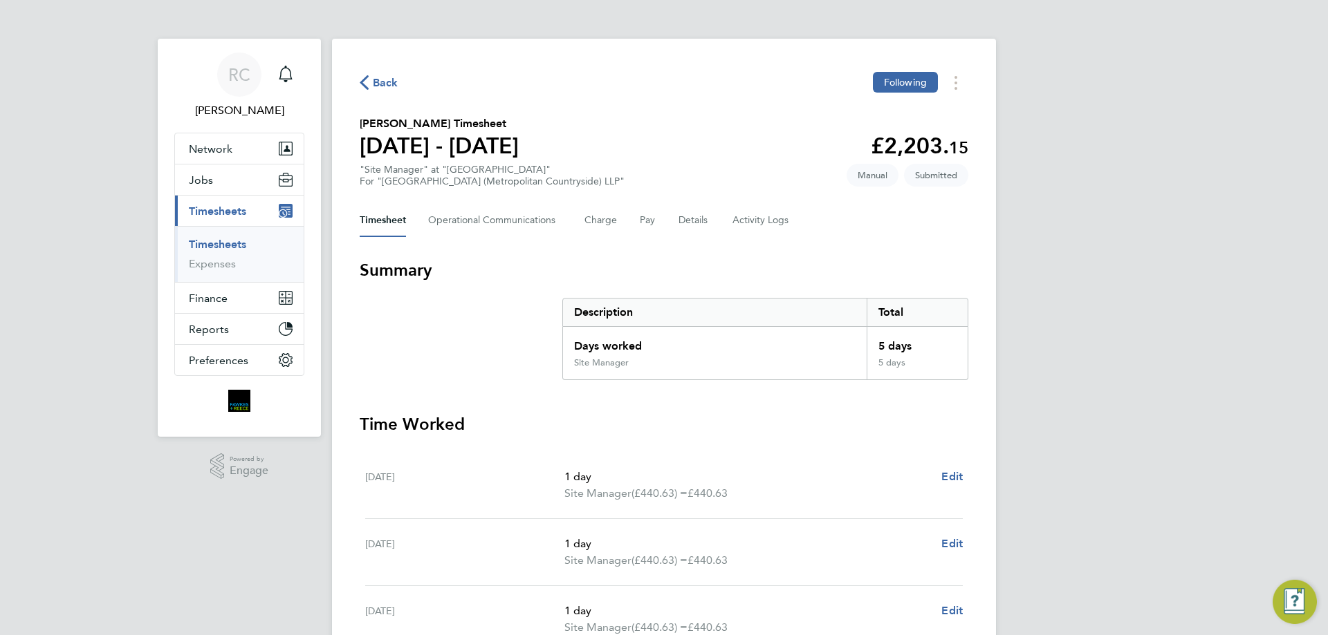
drag, startPoint x: 221, startPoint y: 245, endPoint x: 541, endPoint y: 165, distance: 330.1
click at [221, 245] on link "Timesheets" at bounding box center [217, 244] width 57 height 13
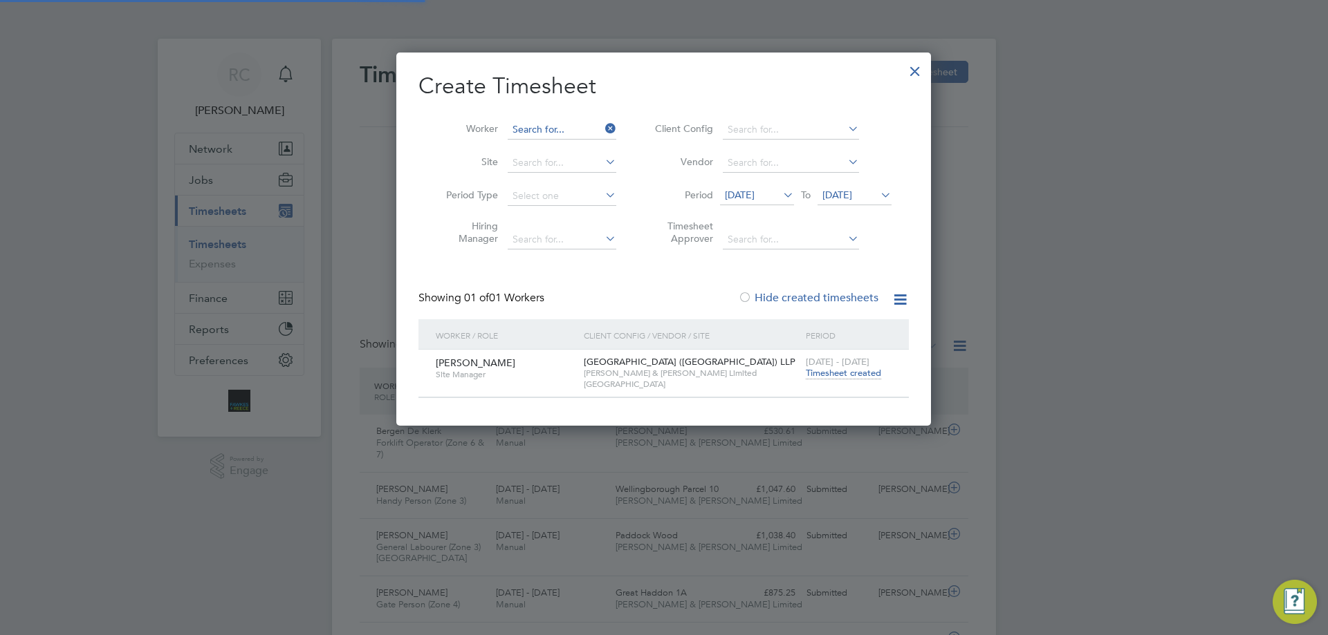
click at [544, 127] on input at bounding box center [562, 129] width 109 height 19
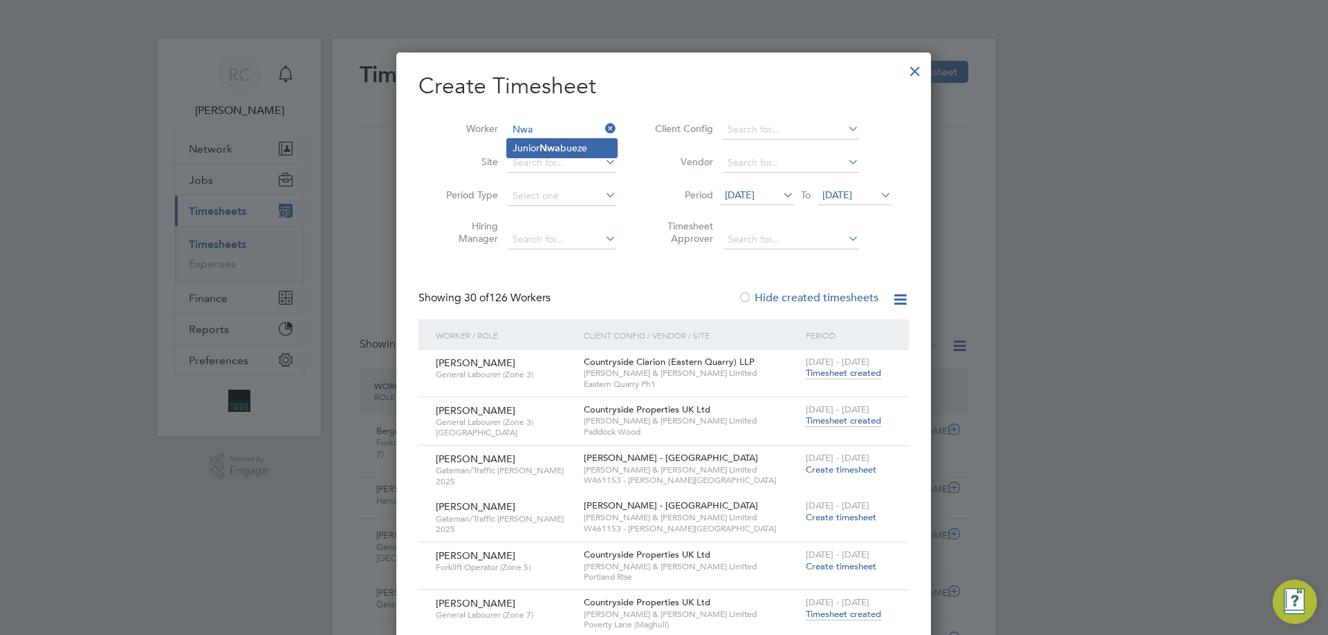
click at [547, 142] on b "Nwa" at bounding box center [549, 148] width 21 height 12
type input "Junior Nwabueze"
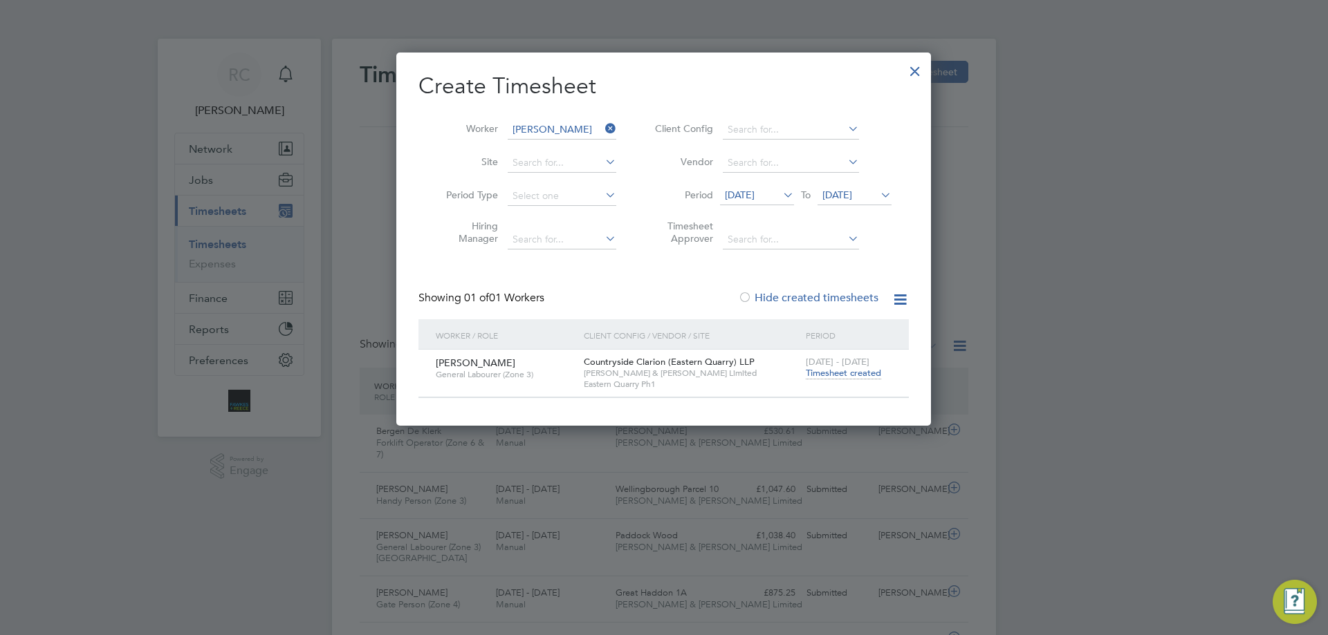
click at [837, 372] on span "Timesheet created" at bounding box center [843, 373] width 75 height 12
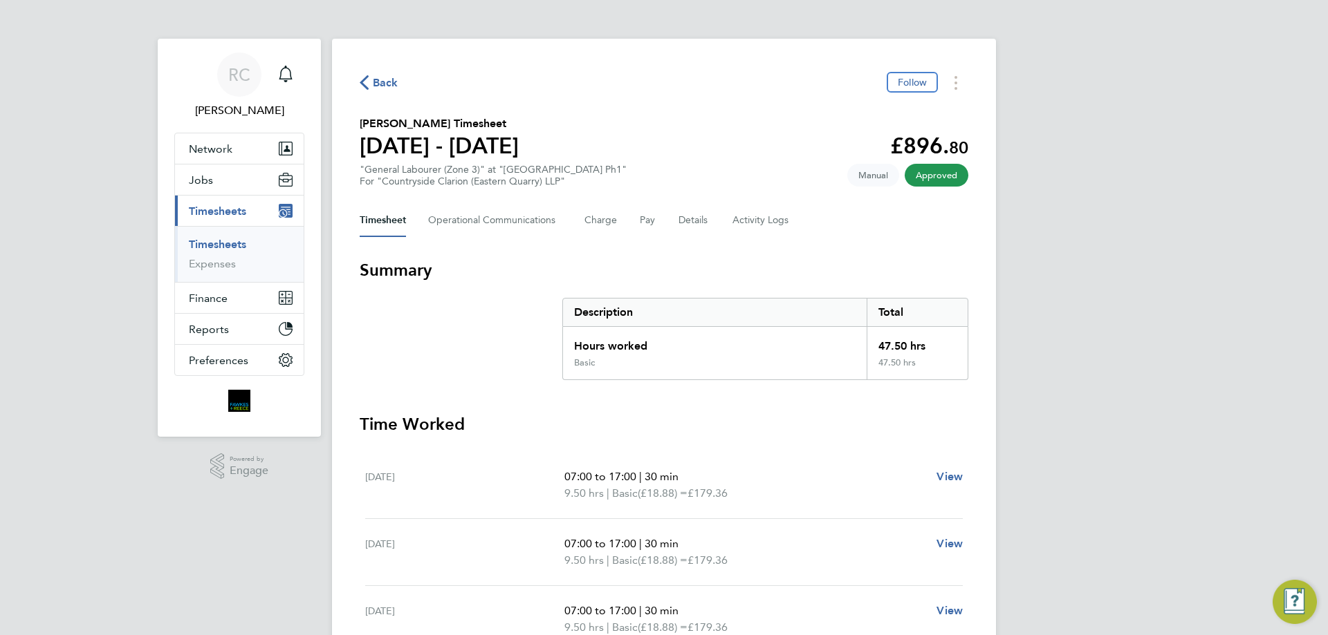
click at [245, 244] on link "Timesheets" at bounding box center [217, 244] width 57 height 13
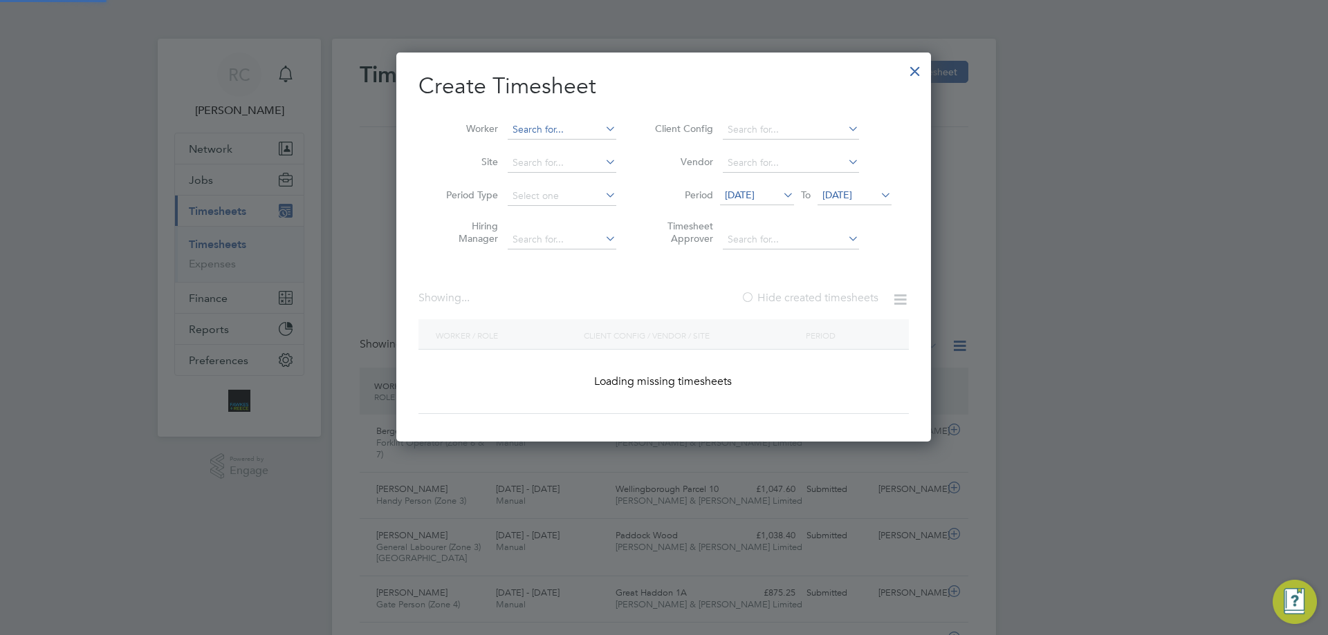
click at [551, 131] on input at bounding box center [562, 129] width 109 height 19
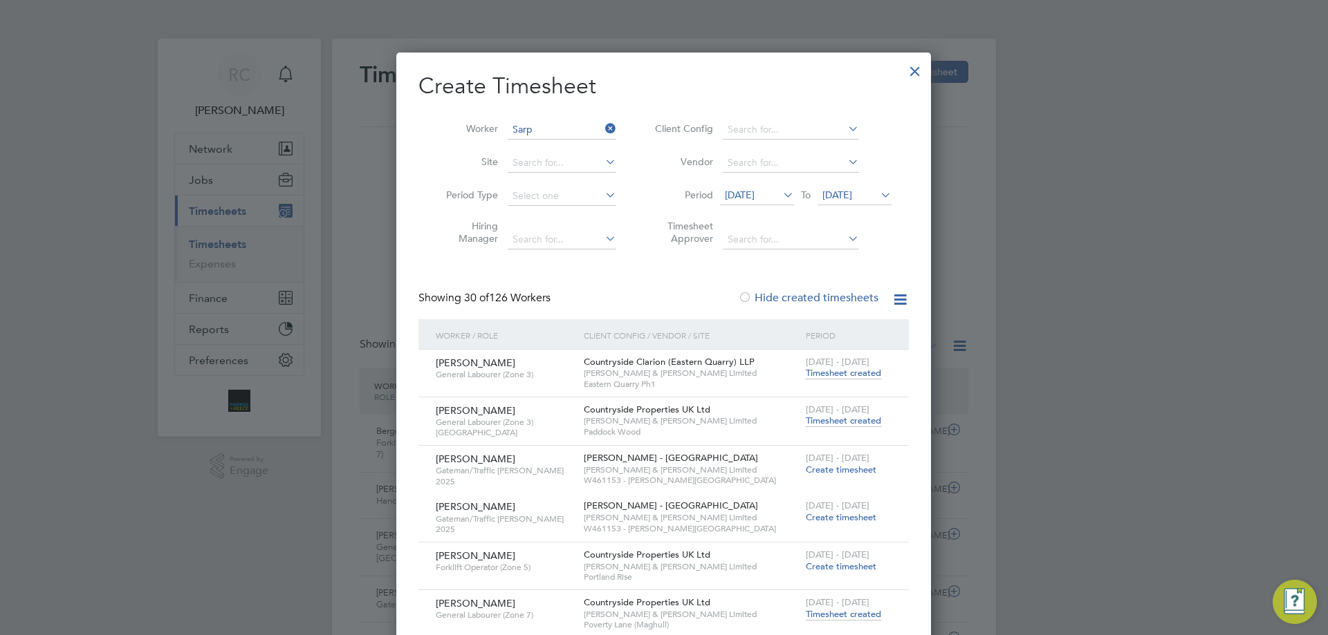
click at [592, 142] on b "Sarp" at bounding box center [602, 148] width 21 height 12
type input "William Sarpong"
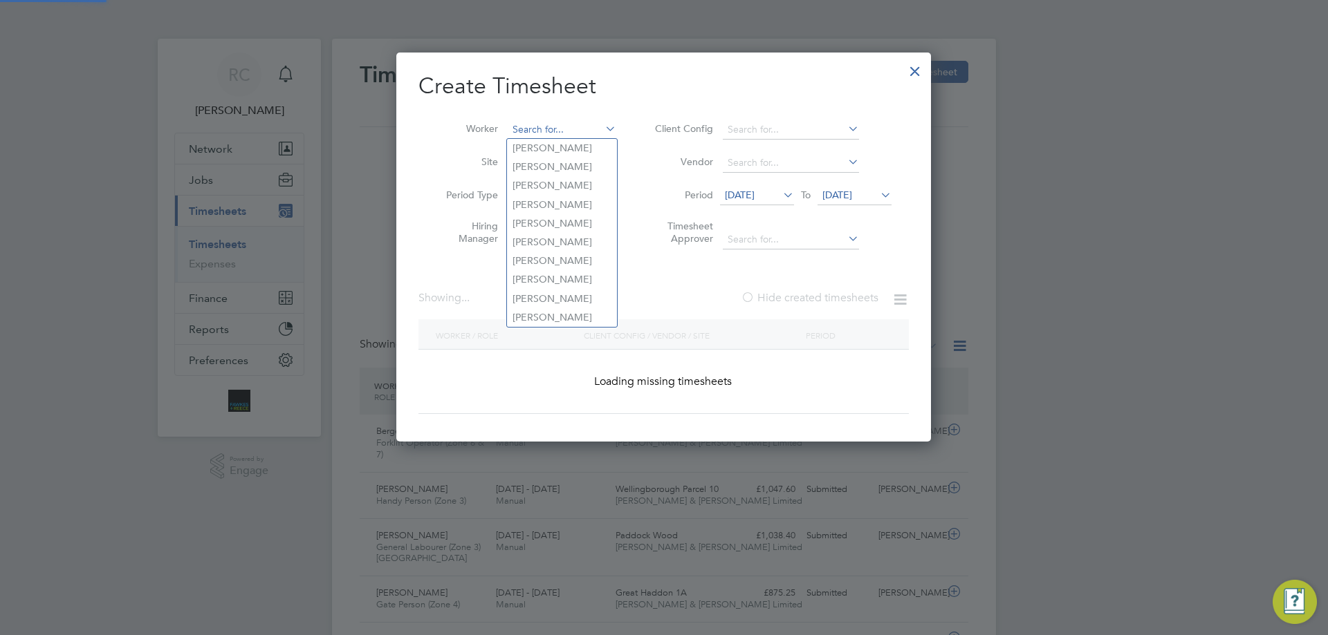
click at [547, 127] on input at bounding box center [562, 129] width 109 height 19
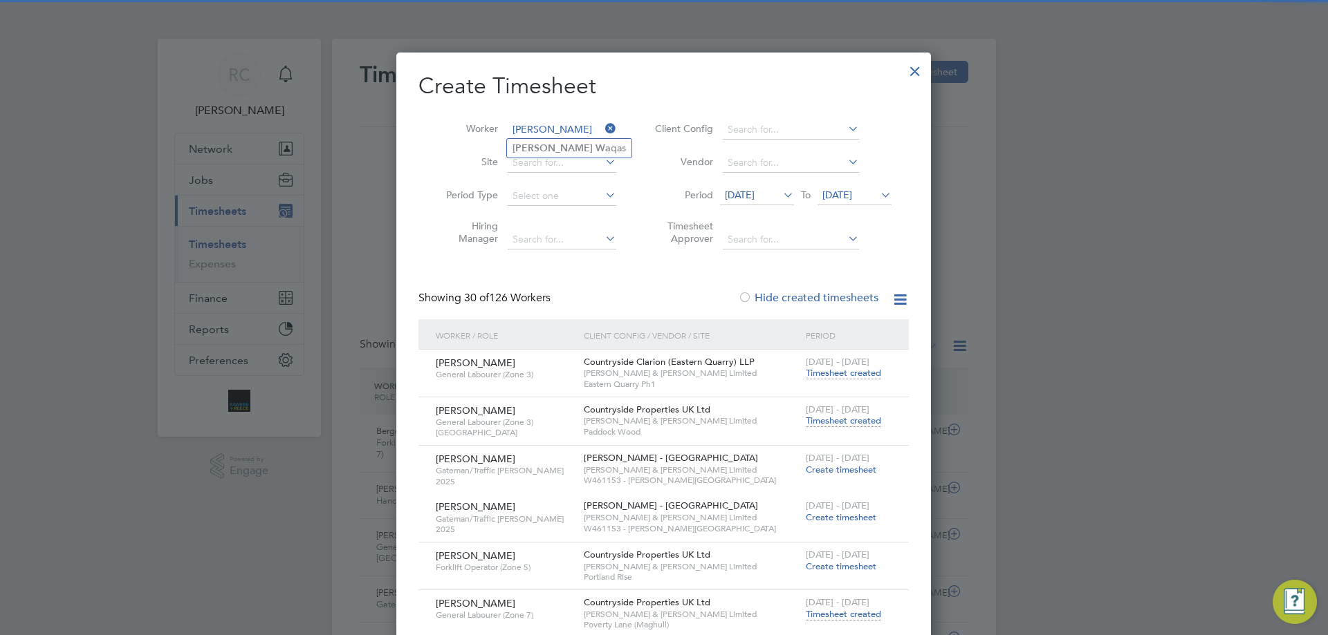
click at [549, 143] on b "Mohammed" at bounding box center [552, 148] width 80 height 12
type input "Mohammed Waqas"
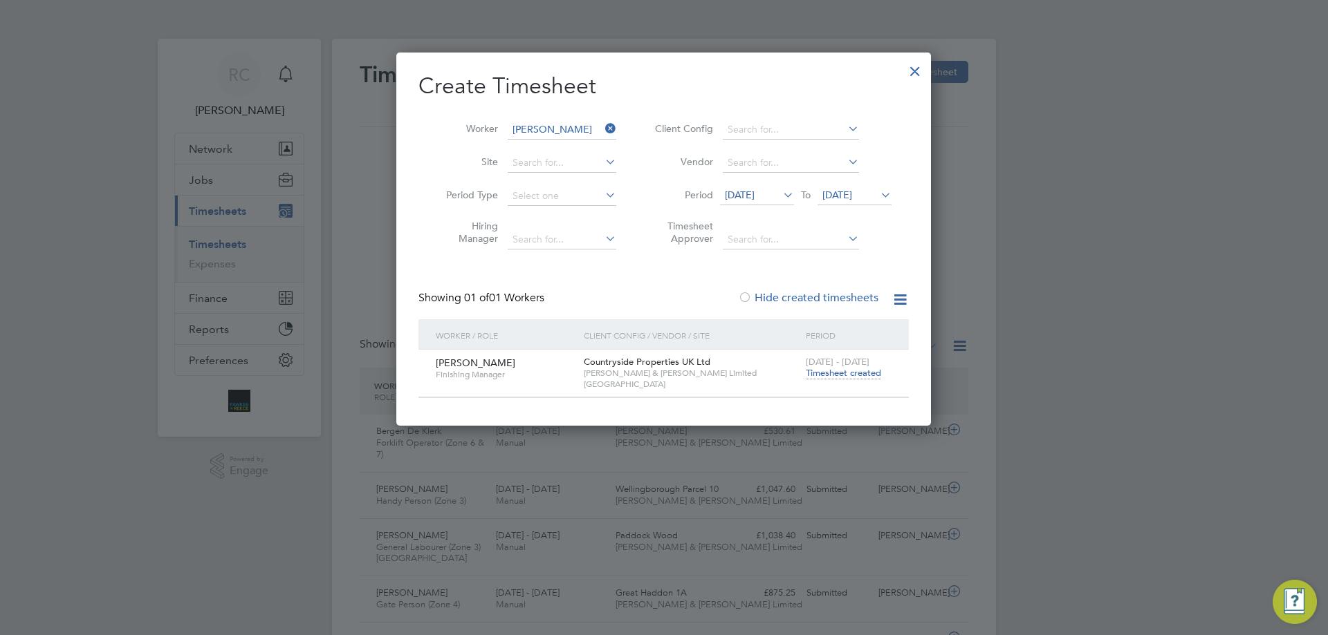
click at [842, 371] on span "Timesheet created" at bounding box center [843, 373] width 75 height 12
